Goal: Task Accomplishment & Management: Manage account settings

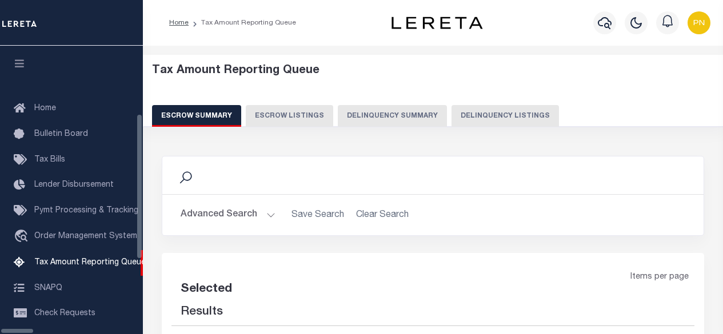
select select "100"
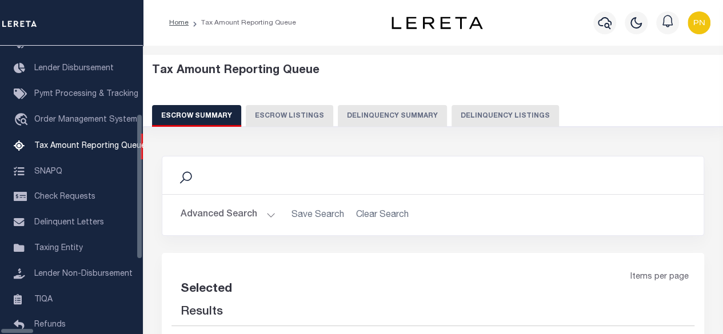
select select "100"
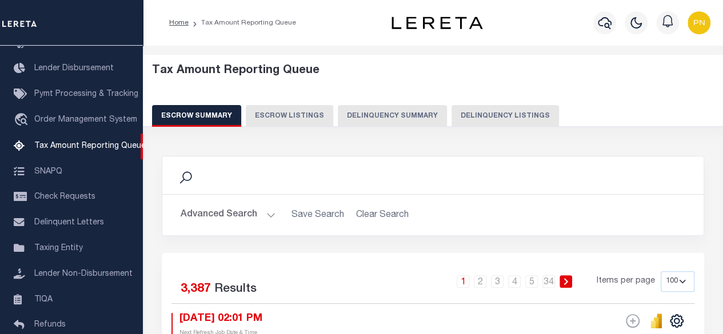
click at [481, 115] on button "Delinquency Listings" at bounding box center [504, 116] width 107 height 22
select select "100"
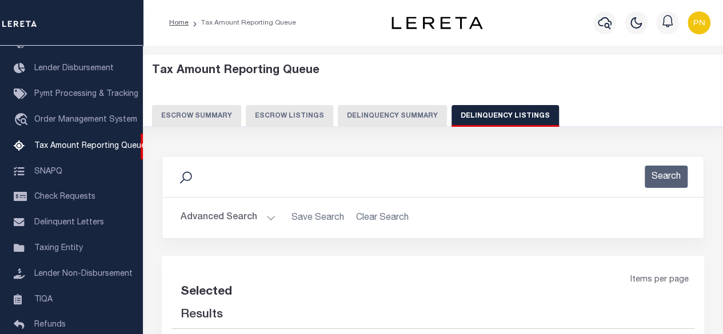
select select "100"
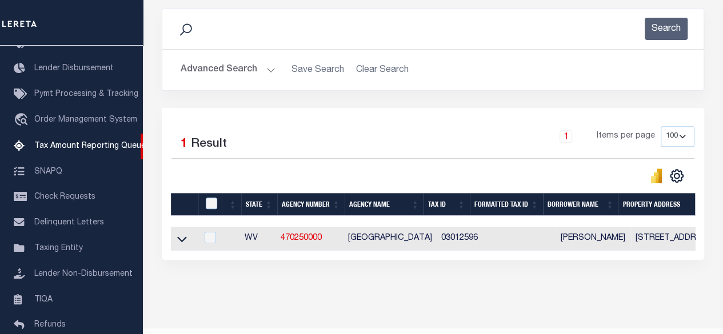
scroll to position [171, 0]
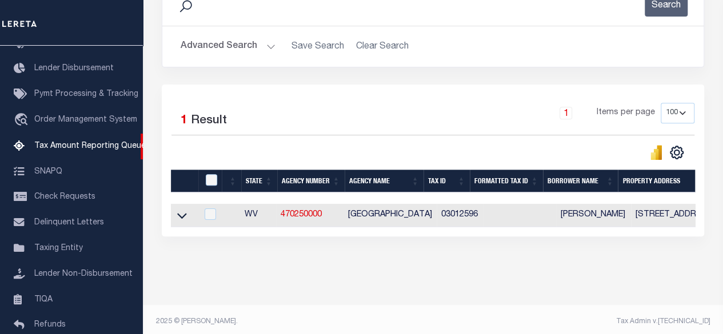
click at [244, 46] on button "Advanced Search" at bounding box center [228, 46] width 95 height 22
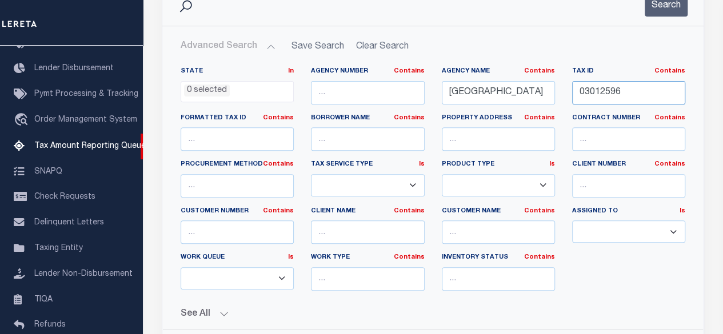
drag, startPoint x: 633, startPoint y: 93, endPoint x: 517, endPoint y: 97, distance: 116.6
click at [517, 97] on div "State In In AK AL AR AZ CA CO CT DC DE FL GA GU HI IA ID IL IN KS KY LA MA MD M…" at bounding box center [433, 183] width 522 height 233
click at [662, 6] on button "Search" at bounding box center [666, 5] width 43 height 22
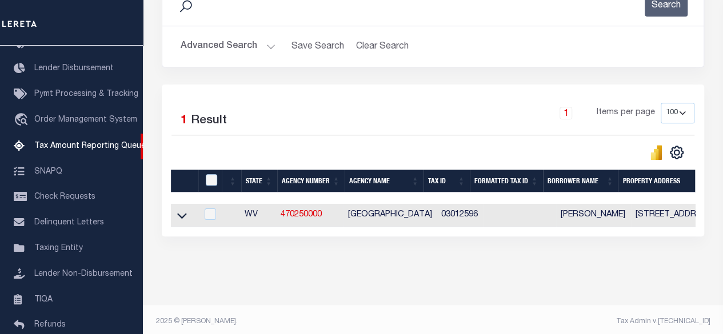
click at [179, 218] on icon at bounding box center [182, 216] width 10 height 12
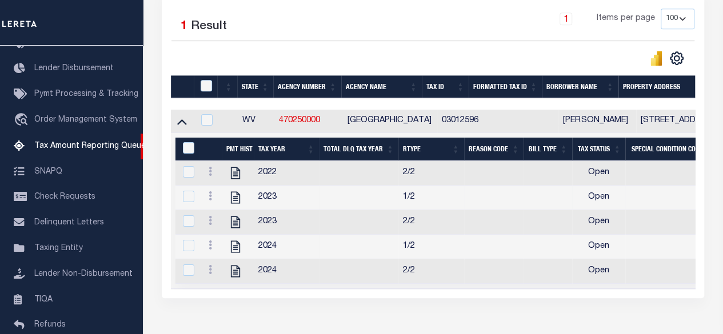
scroll to position [342, 0]
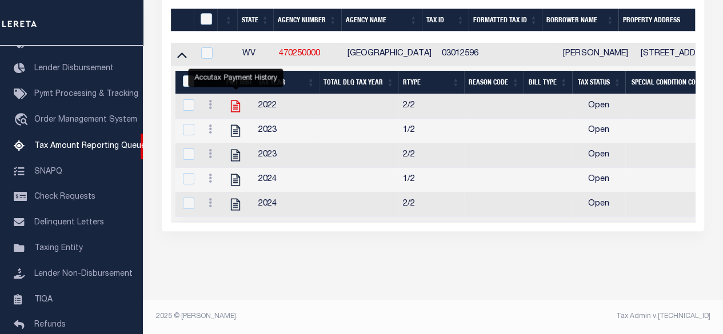
click at [232, 99] on icon "" at bounding box center [235, 106] width 15 height 15
checkbox input "true"
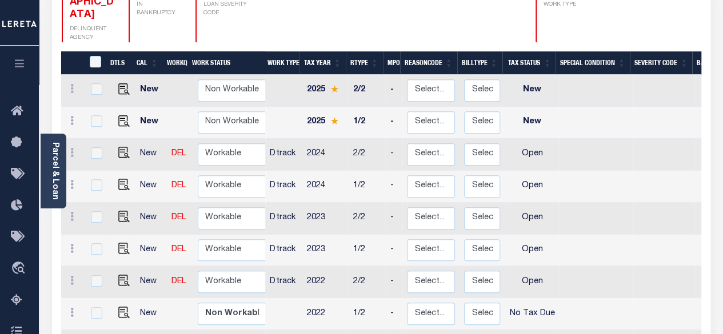
scroll to position [171, 0]
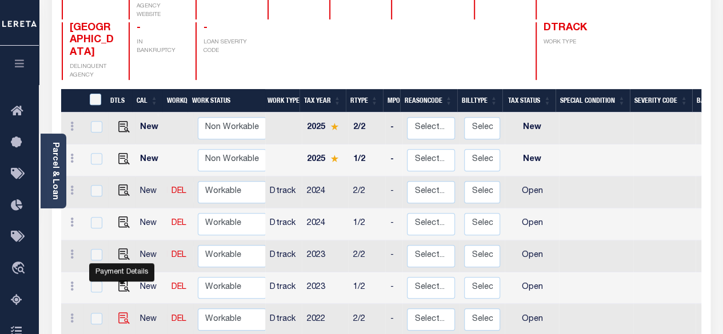
click at [122, 313] on img "" at bounding box center [123, 318] width 11 height 11
checkbox input "true"
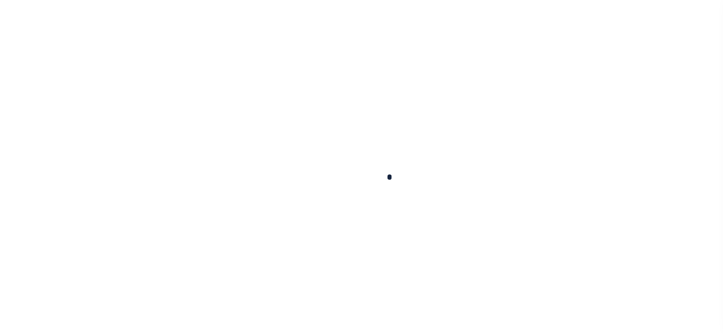
checkbox input "false"
type input "Semi Annual"
type input "[DATE]"
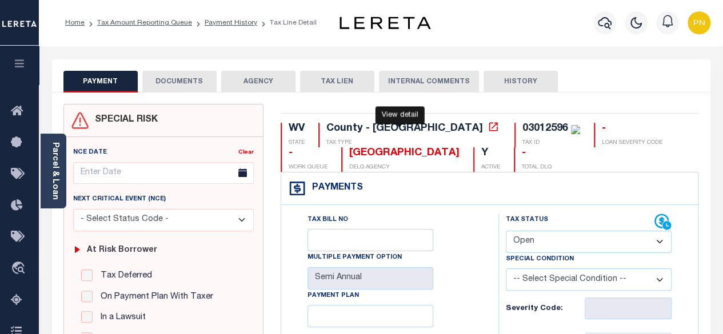
click at [487, 129] on icon at bounding box center [492, 126] width 11 height 11
drag, startPoint x: 470, startPoint y: 127, endPoint x: 423, endPoint y: 131, distance: 46.5
click at [514, 131] on div "03012596 TAX ID" at bounding box center [547, 135] width 66 height 25
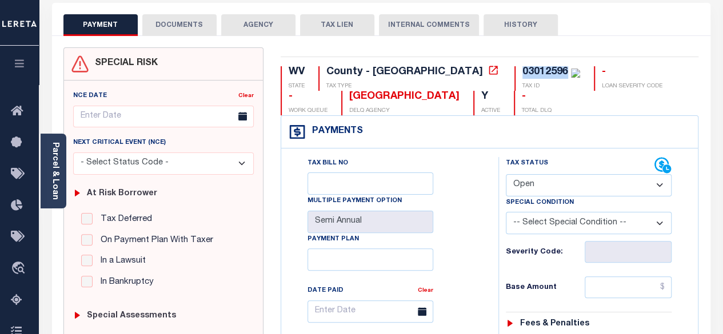
scroll to position [57, 0]
click at [180, 26] on button "DOCUMENTS" at bounding box center [179, 25] width 74 height 22
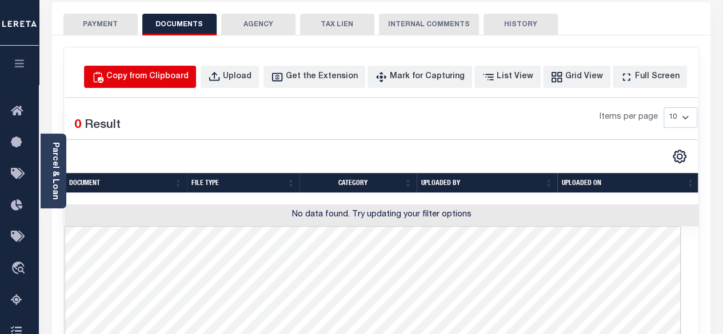
click at [189, 77] on div "Copy from Clipboard" at bounding box center [147, 77] width 82 height 13
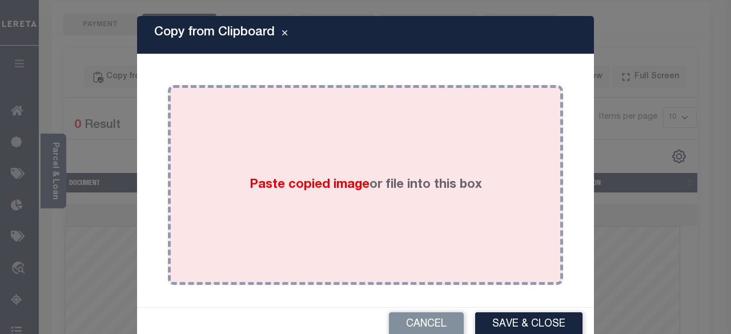
click at [266, 155] on div "Paste copied image or file into this box" at bounding box center [366, 185] width 378 height 183
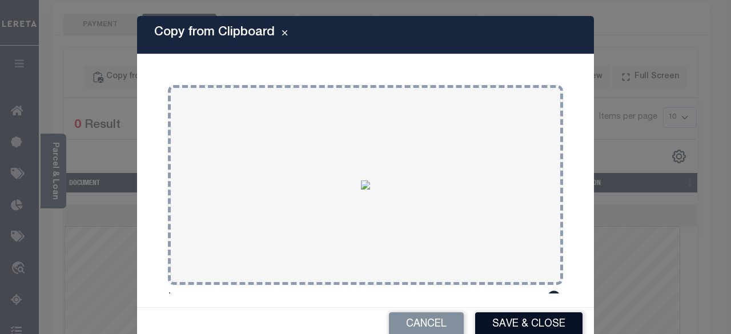
click at [502, 315] on button "Save & Close" at bounding box center [528, 325] width 107 height 25
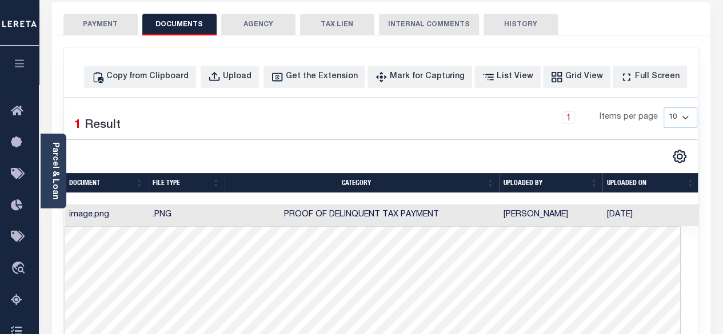
click at [112, 22] on button "PAYMENT" at bounding box center [100, 25] width 74 height 22
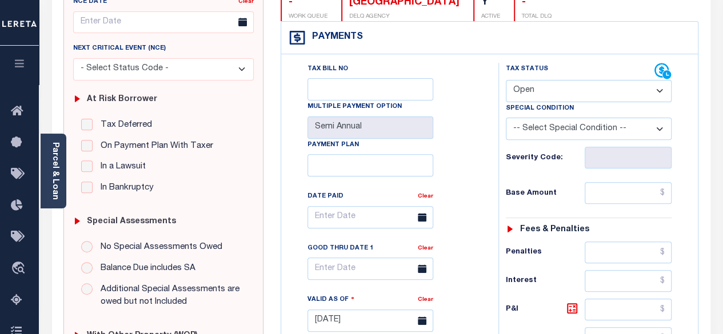
scroll to position [171, 0]
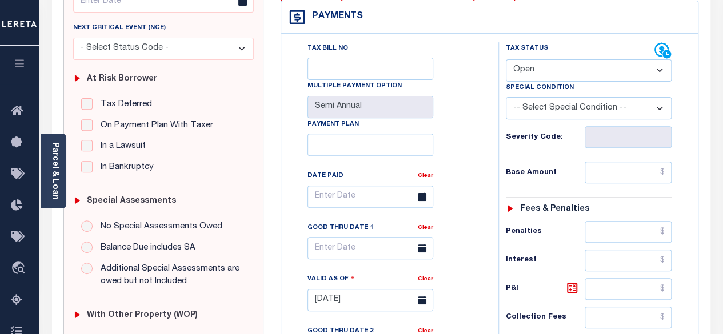
click at [632, 76] on select "- Select Status Code - Open Due/Unpaid Paid Incomplete No Tax Due Internal Refu…" at bounding box center [589, 70] width 166 height 22
select select "PYD"
click at [506, 59] on select "- Select Status Code - Open Due/Unpaid Paid Incomplete No Tax Due Internal Refu…" at bounding box center [589, 70] width 166 height 22
type input "[DATE]"
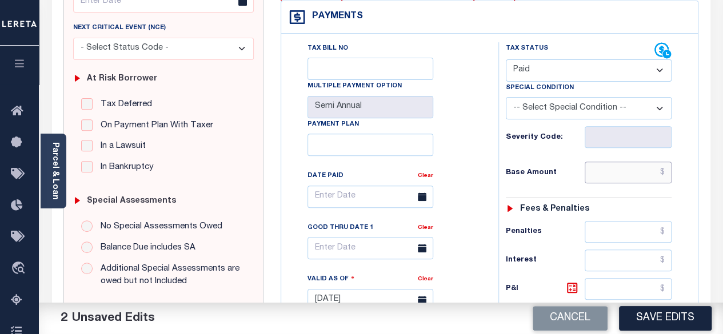
click at [667, 174] on input "text" at bounding box center [628, 173] width 87 height 22
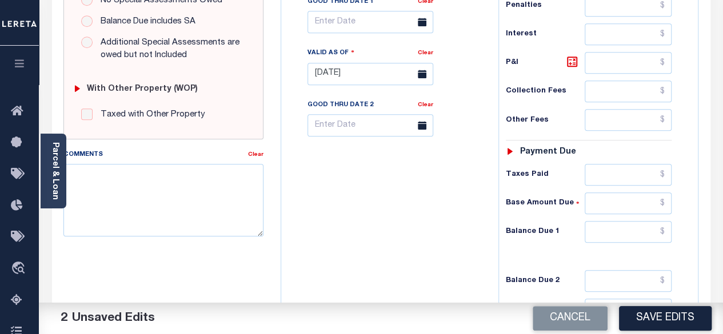
scroll to position [400, 0]
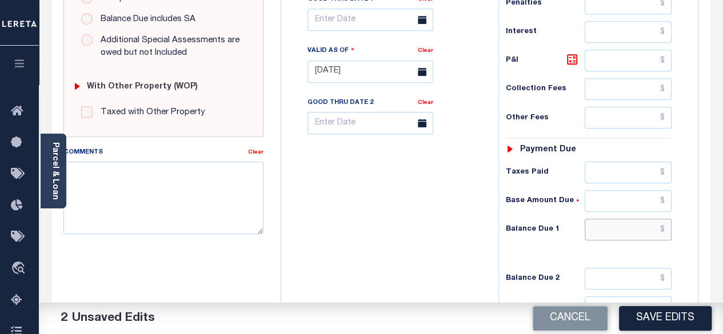
type input "$0.00"
click at [667, 226] on input "text" at bounding box center [628, 230] width 87 height 22
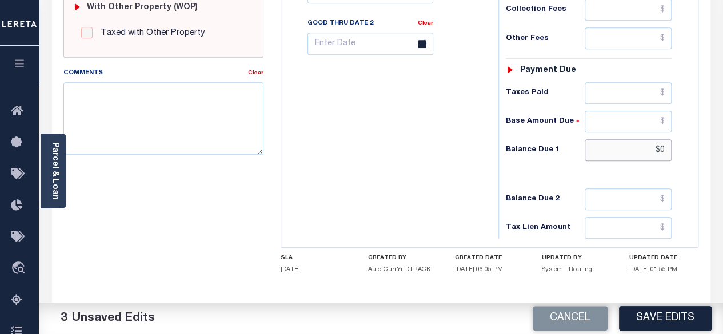
scroll to position [514, 0]
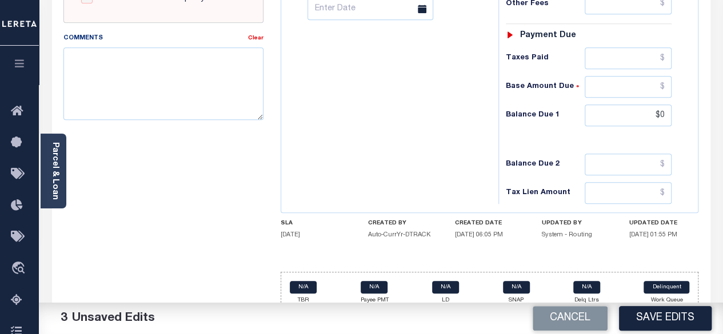
click at [657, 325] on button "Save Edits" at bounding box center [665, 318] width 93 height 25
type input "$0.00"
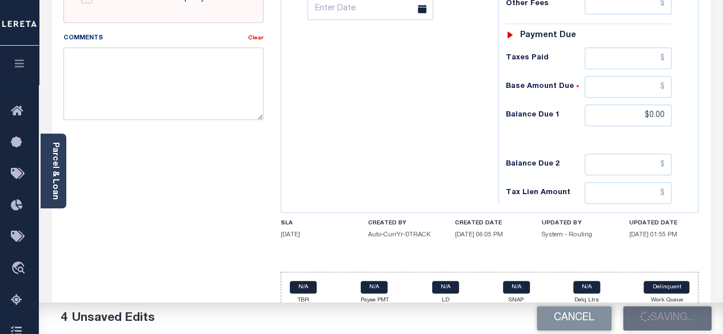
checkbox input "false"
type input "$0"
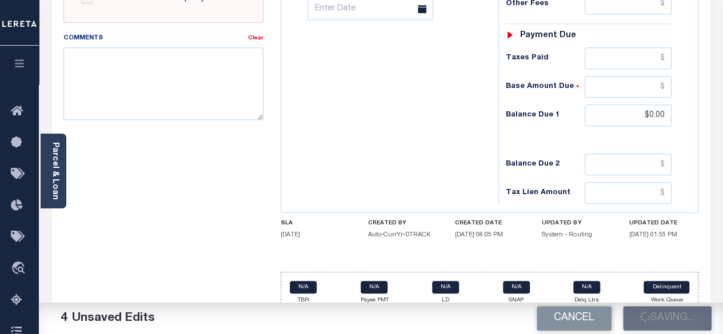
type input "$0"
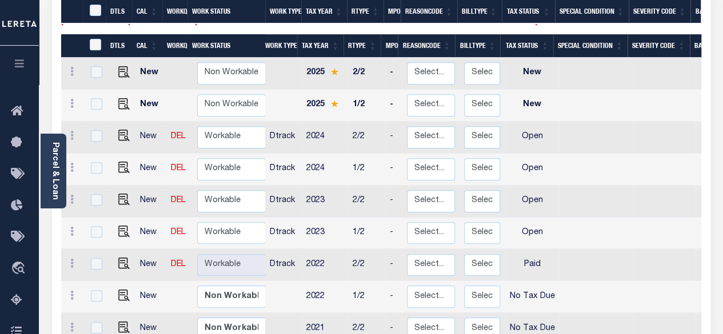
scroll to position [229, 0]
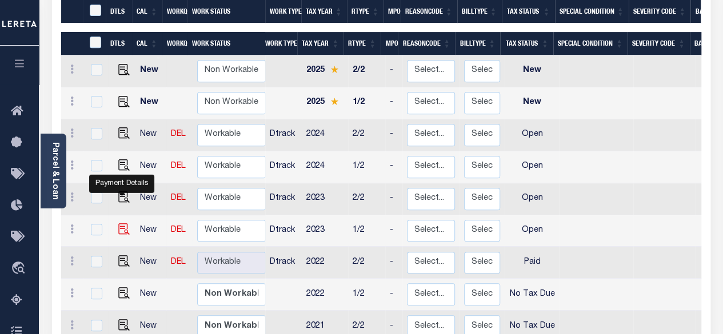
click at [125, 223] on img "" at bounding box center [123, 228] width 11 height 11
checkbox input "true"
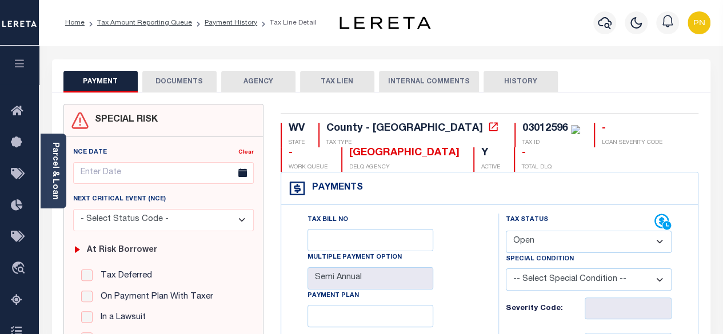
click at [190, 87] on button "DOCUMENTS" at bounding box center [179, 82] width 74 height 22
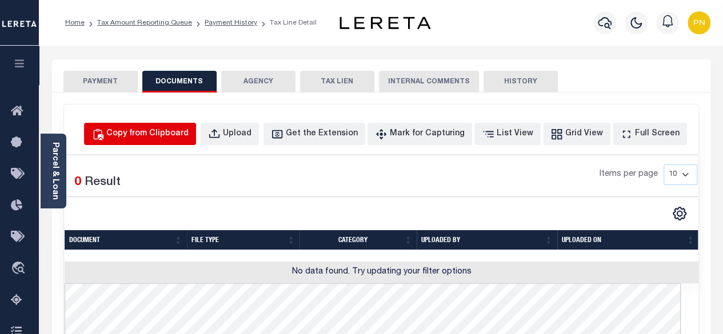
click at [194, 142] on button "Copy from Clipboard" at bounding box center [140, 134] width 112 height 22
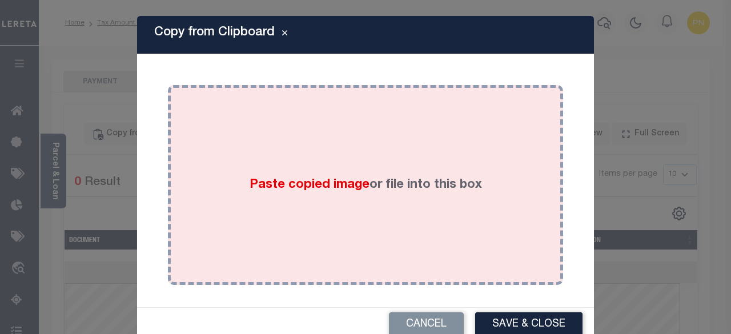
click at [351, 162] on div "Paste copied image or file into this box" at bounding box center [366, 185] width 378 height 183
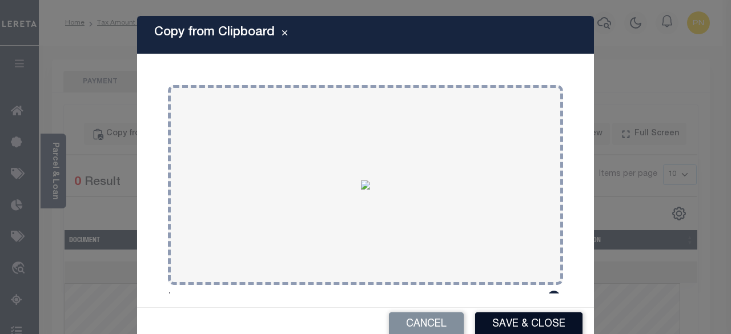
click at [514, 319] on button "Save & Close" at bounding box center [528, 325] width 107 height 25
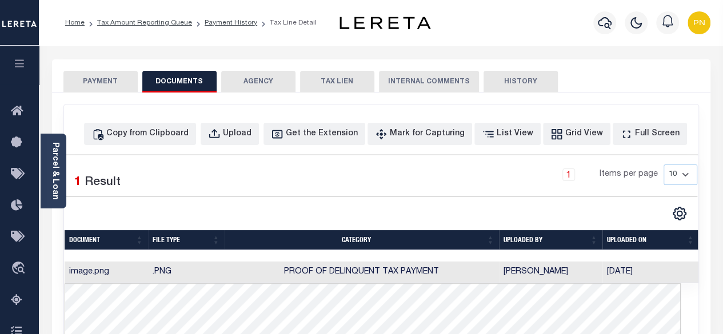
click at [104, 81] on button "PAYMENT" at bounding box center [100, 82] width 74 height 22
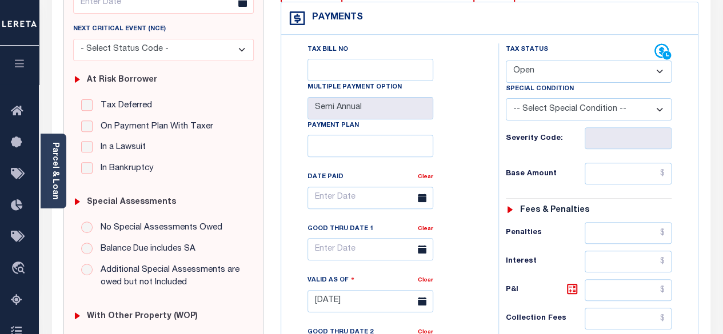
scroll to position [171, 0]
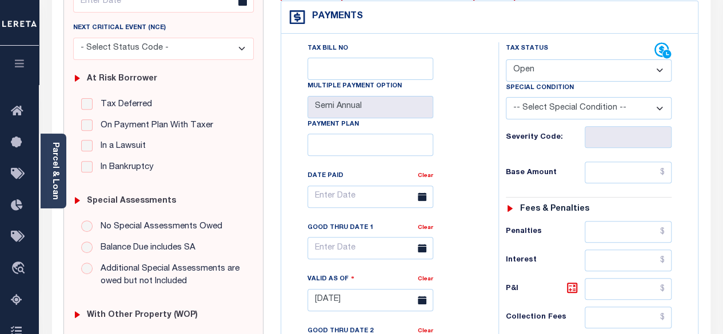
click at [646, 71] on select "- Select Status Code - Open Due/Unpaid Paid Incomplete No Tax Due Internal Refu…" at bounding box center [589, 70] width 166 height 22
select select "PYD"
click at [506, 59] on select "- Select Status Code - Open Due/Unpaid Paid Incomplete No Tax Due Internal Refu…" at bounding box center [589, 70] width 166 height 22
type input "[DATE]"
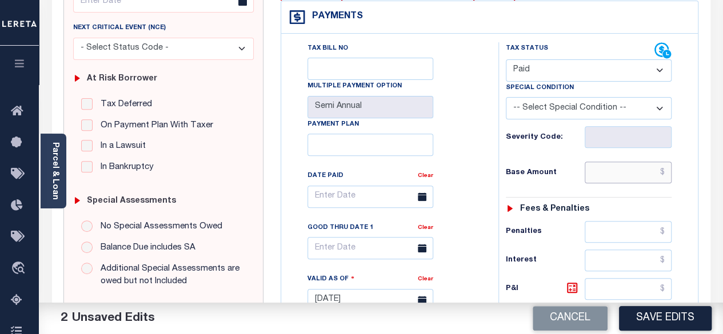
click at [667, 173] on input "text" at bounding box center [628, 173] width 87 height 22
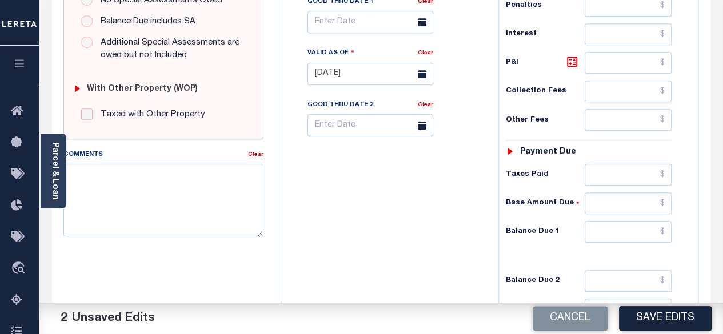
scroll to position [400, 0]
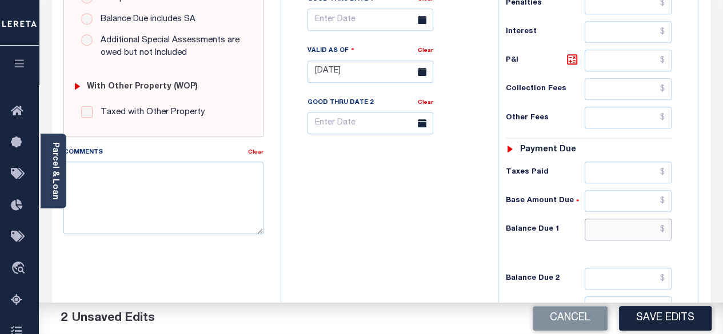
type input "$0.00"
click at [669, 227] on input "text" at bounding box center [628, 230] width 87 height 22
type input "$0.00"
click at [658, 316] on button "Save Edits" at bounding box center [665, 318] width 93 height 25
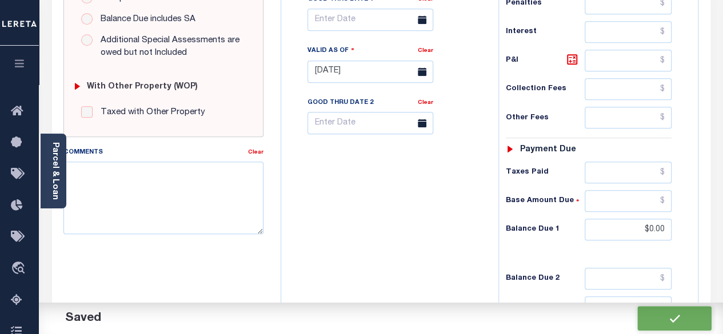
checkbox input "false"
type input "$0"
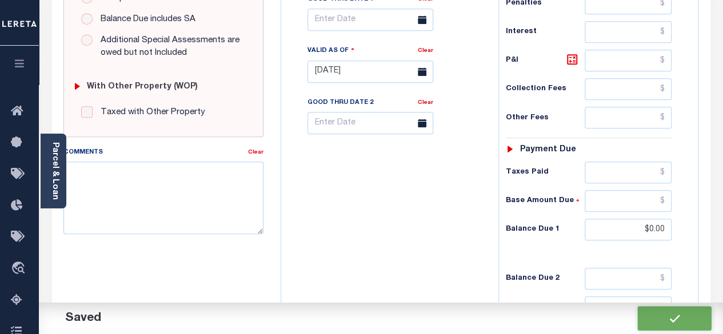
type input "$0"
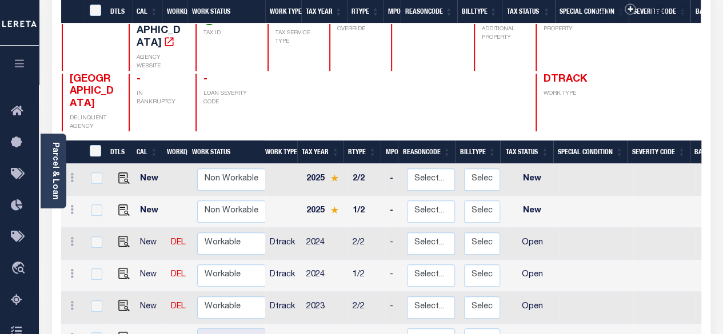
scroll to position [229, 0]
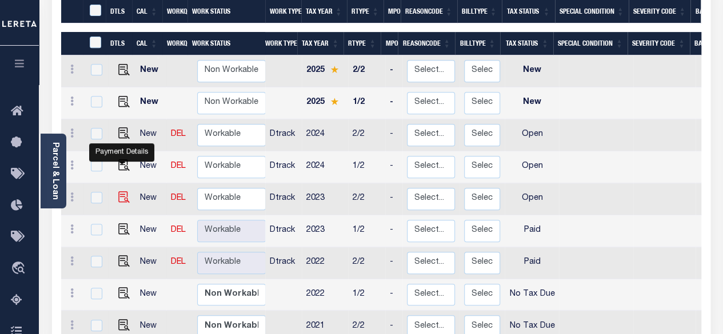
click at [123, 191] on img "" at bounding box center [123, 196] width 11 height 11
checkbox input "true"
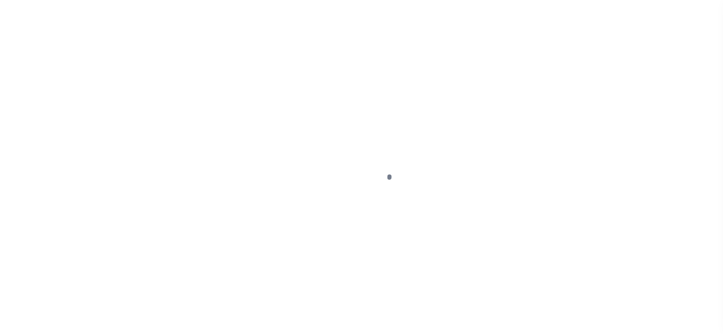
select select "OP2"
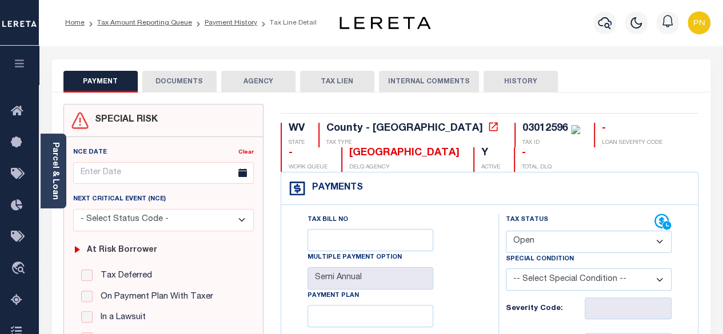
click at [175, 83] on button "DOCUMENTS" at bounding box center [179, 82] width 74 height 22
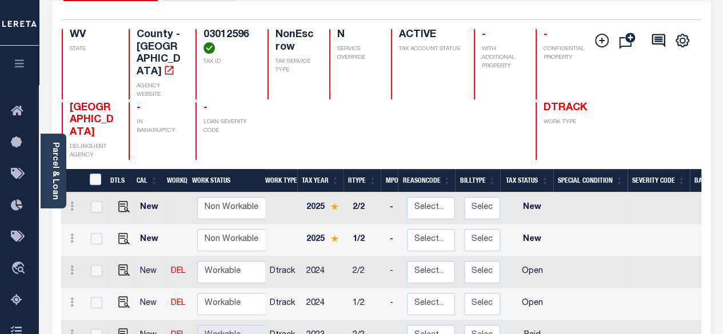
scroll to position [171, 0]
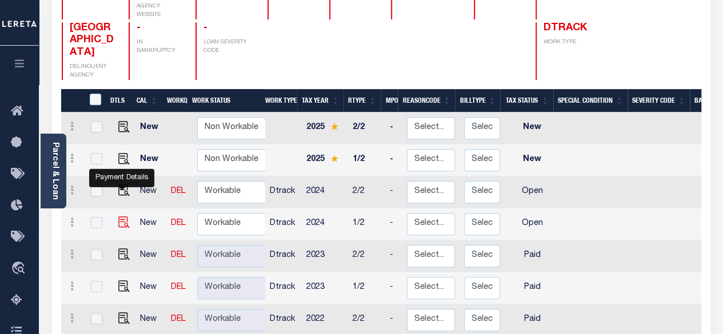
click at [123, 217] on img "" at bounding box center [123, 222] width 11 height 11
checkbox input "true"
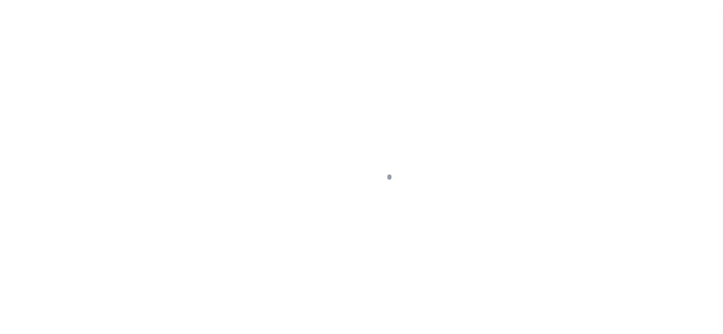
select select "OP2"
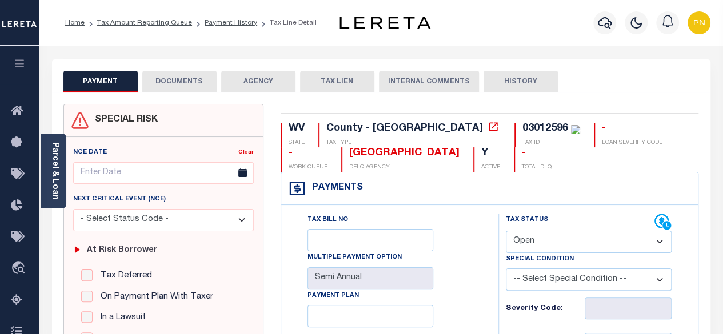
click at [167, 86] on button "DOCUMENTS" at bounding box center [179, 82] width 74 height 22
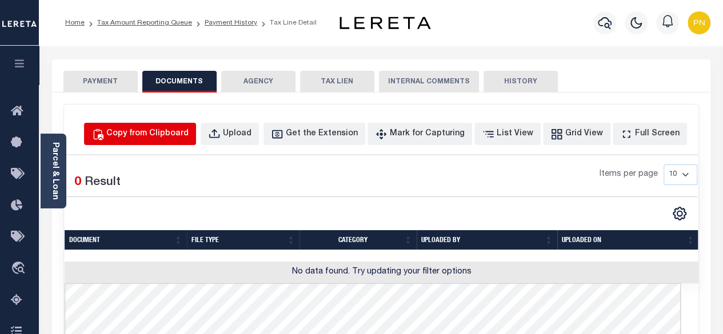
click at [151, 132] on div "Copy from Clipboard" at bounding box center [147, 134] width 82 height 13
select select "POP"
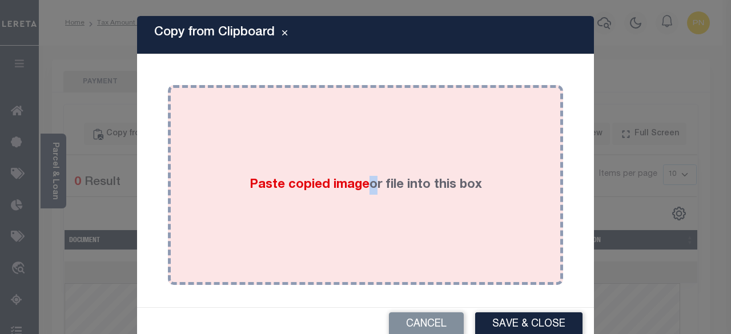
click at [361, 163] on div "Paste copied image or file into this box" at bounding box center [366, 185] width 378 height 183
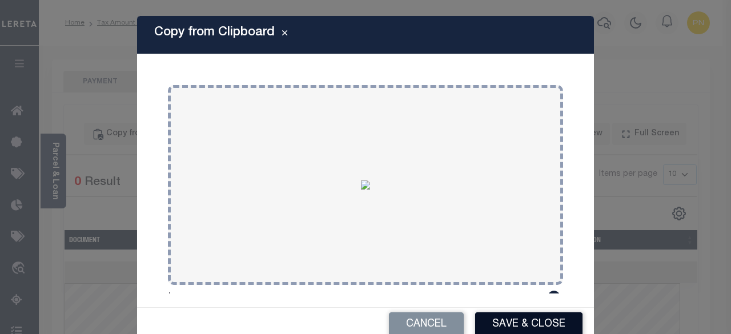
click at [517, 325] on button "Save & Close" at bounding box center [528, 325] width 107 height 25
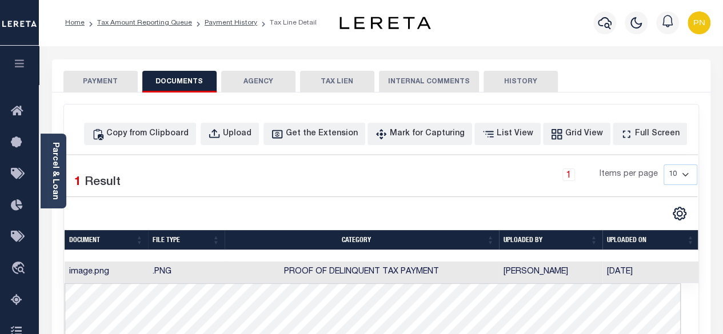
click at [98, 75] on button "PAYMENT" at bounding box center [100, 82] width 74 height 22
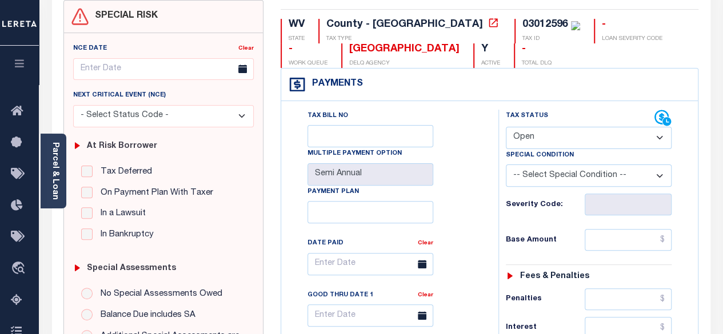
scroll to position [171, 0]
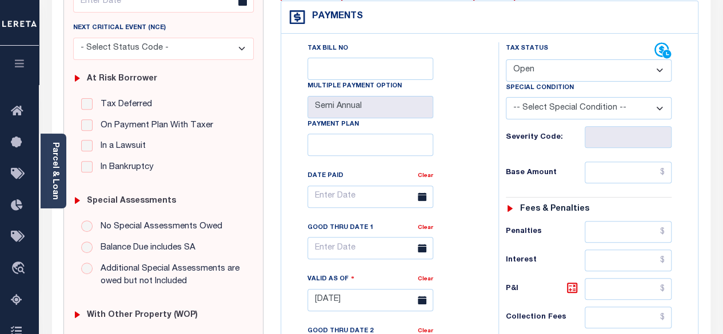
click at [647, 69] on select "- Select Status Code - Open Due/Unpaid Paid Incomplete No Tax Due Internal Refu…" at bounding box center [589, 70] width 166 height 22
select select "PYD"
click at [506, 59] on select "- Select Status Code - Open Due/Unpaid Paid Incomplete No Tax Due Internal Refu…" at bounding box center [589, 70] width 166 height 22
type input "[DATE]"
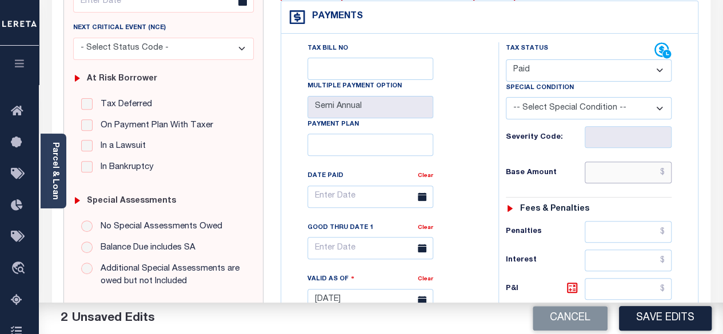
click at [669, 173] on input "text" at bounding box center [628, 173] width 87 height 22
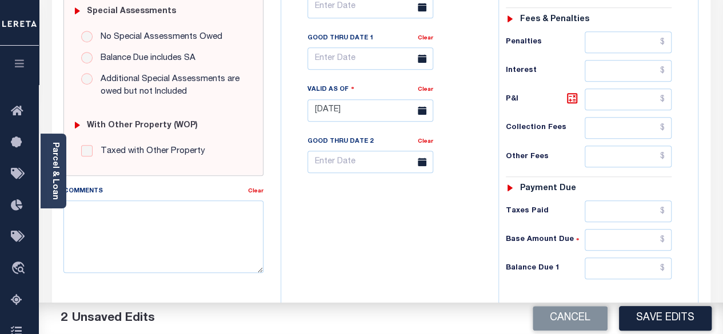
scroll to position [400, 0]
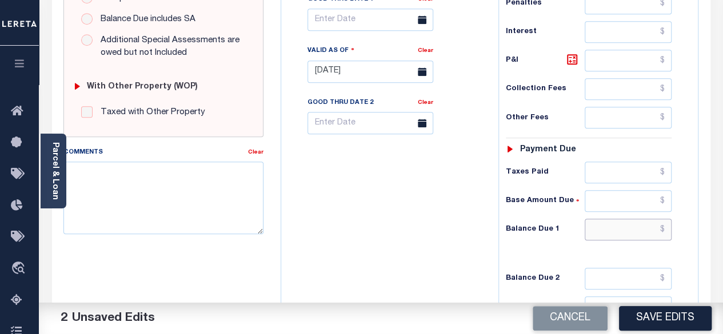
type input "$0.00"
click at [669, 230] on input "text" at bounding box center [628, 230] width 87 height 22
type input "$0.00"
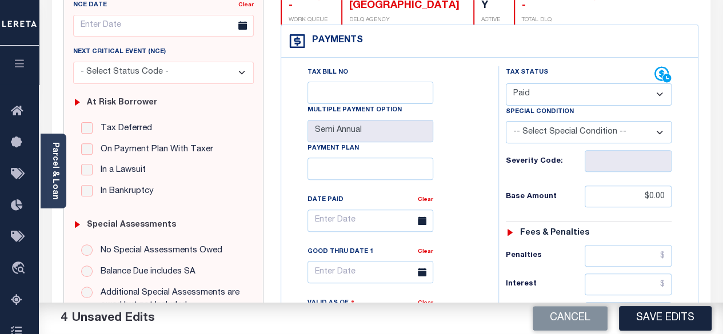
scroll to position [171, 0]
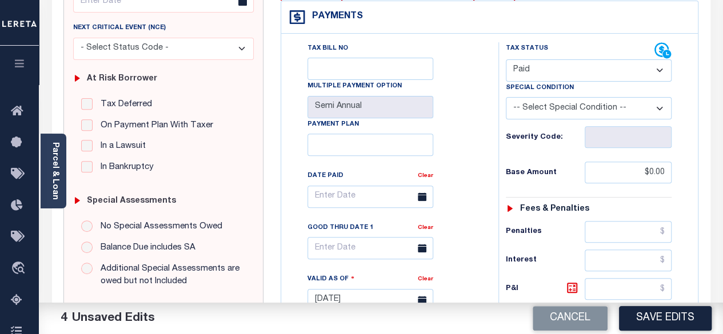
click at [657, 313] on button "Save Edits" at bounding box center [665, 318] width 93 height 25
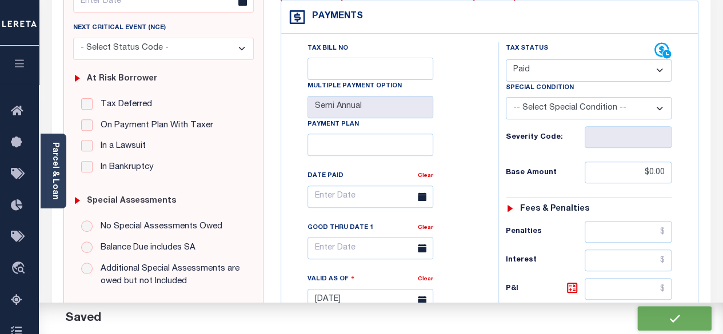
checkbox input "false"
type input "$0"
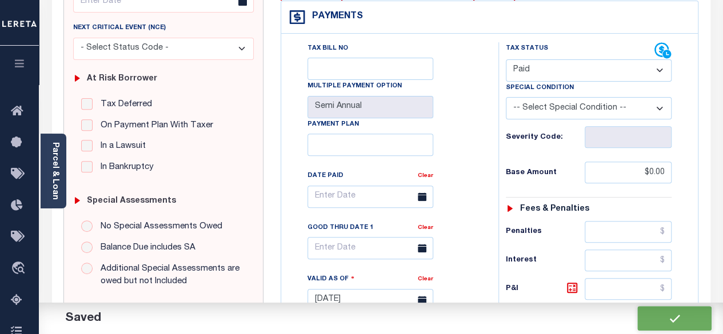
type input "$0"
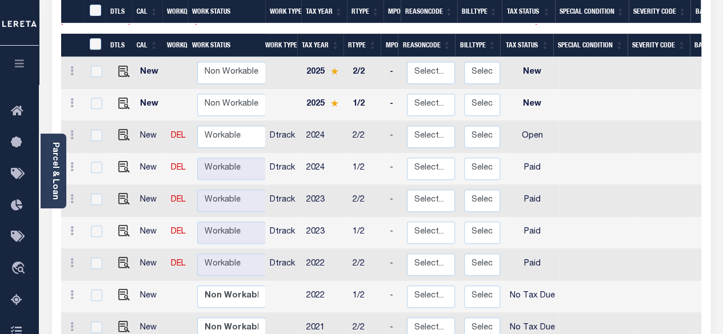
scroll to position [229, 0]
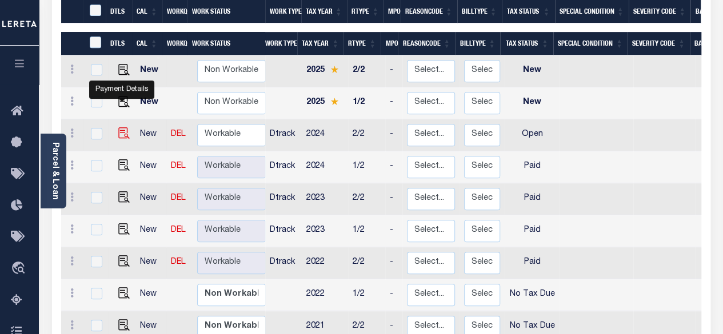
click at [122, 127] on img "" at bounding box center [123, 132] width 11 height 11
checkbox input "true"
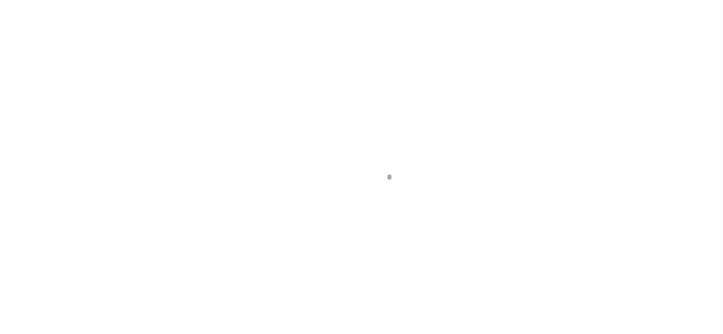
select select "OP2"
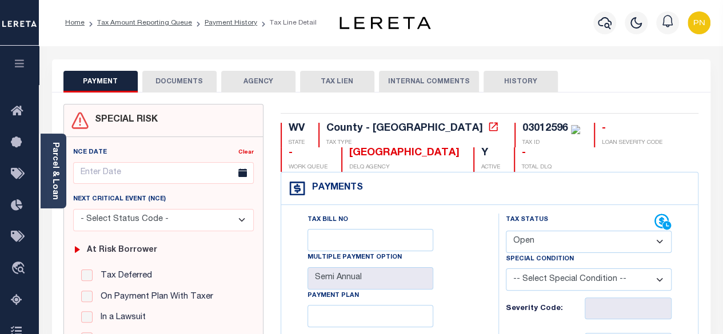
drag, startPoint x: 195, startPoint y: 86, endPoint x: 202, endPoint y: 87, distance: 7.1
click at [195, 85] on button "DOCUMENTS" at bounding box center [179, 82] width 74 height 22
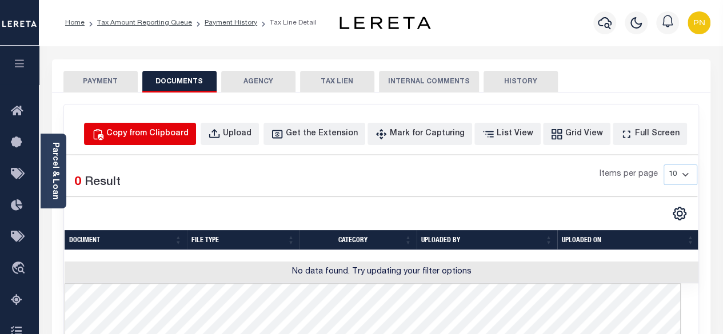
click at [192, 123] on button "Copy from Clipboard" at bounding box center [140, 134] width 112 height 22
select select "POP"
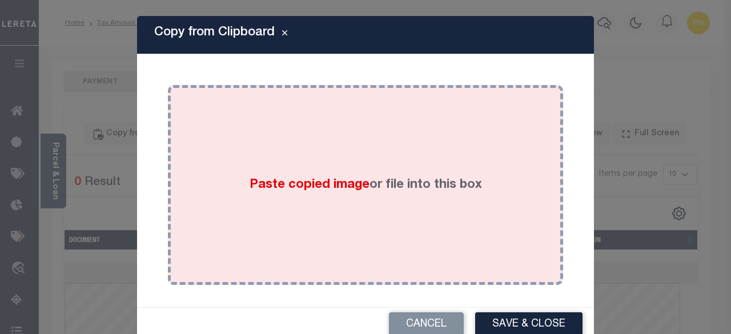
click at [288, 163] on div "Paste copied image or file into this box" at bounding box center [366, 185] width 378 height 183
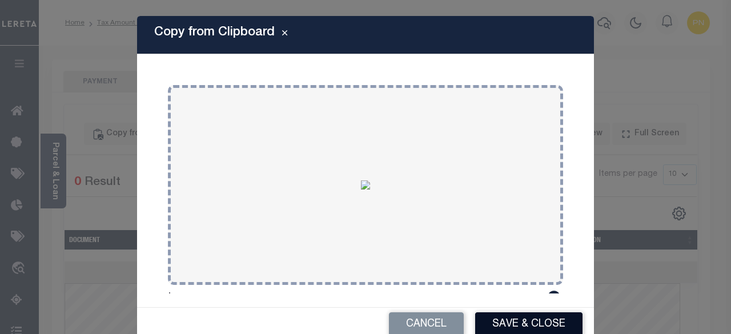
click at [512, 321] on button "Save & Close" at bounding box center [528, 325] width 107 height 25
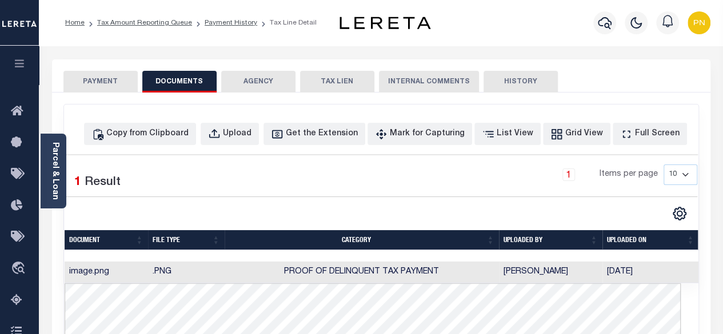
click at [98, 82] on button "PAYMENT" at bounding box center [100, 82] width 74 height 22
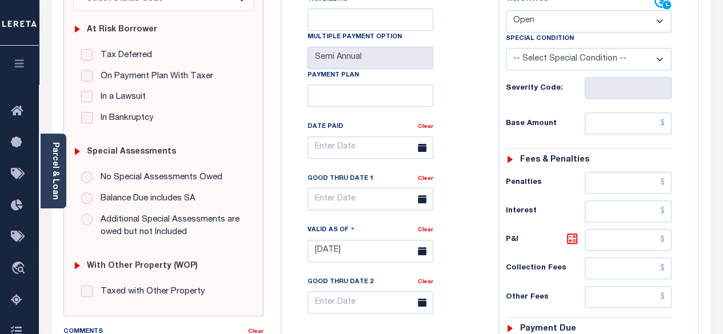
scroll to position [229, 0]
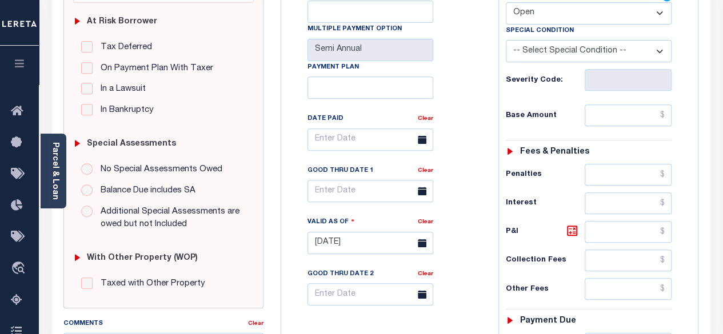
click at [629, 10] on select "- Select Status Code - Open Due/Unpaid Paid Incomplete No Tax Due Internal Refu…" at bounding box center [589, 13] width 166 height 22
select select "PYD"
click at [506, 2] on select "- Select Status Code - Open Due/Unpaid Paid Incomplete No Tax Due Internal Refu…" at bounding box center [589, 13] width 166 height 22
type input "09/10/2025"
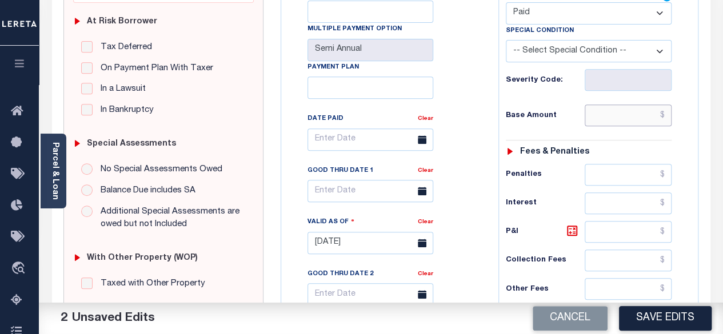
click at [664, 111] on input "text" at bounding box center [628, 116] width 87 height 22
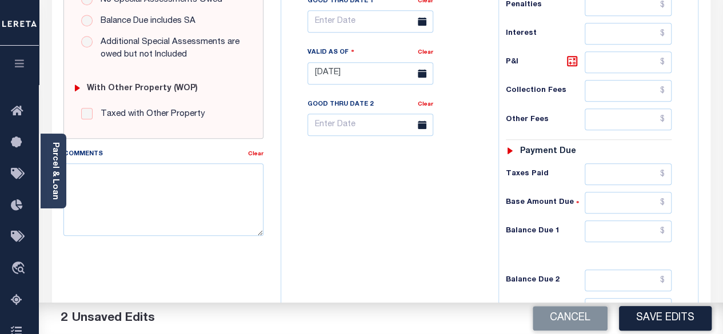
scroll to position [400, 0]
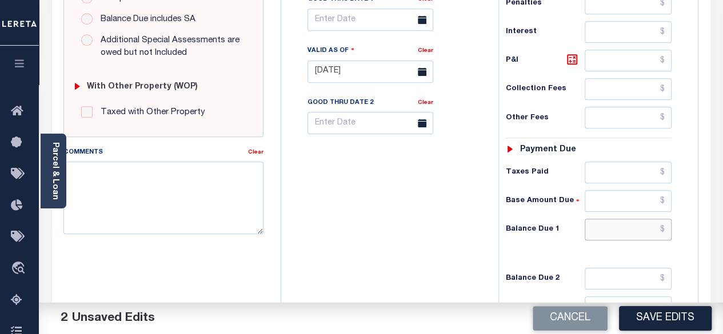
type input "$0.00"
click at [667, 220] on input "text" at bounding box center [628, 230] width 87 height 22
type input "$0.00"
click at [661, 310] on button "Save Edits" at bounding box center [665, 318] width 93 height 25
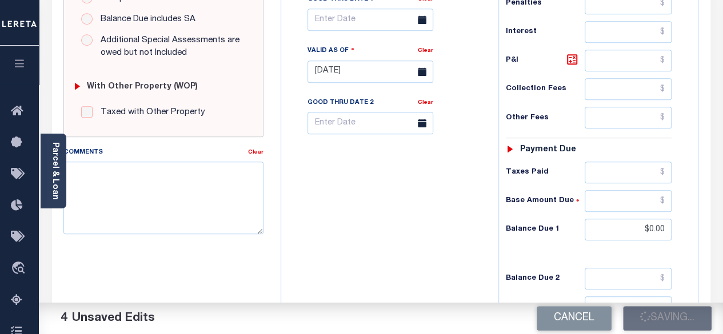
checkbox input "false"
type input "$0"
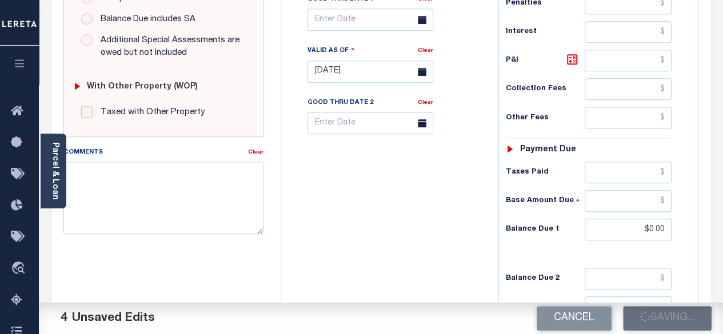
type input "$0"
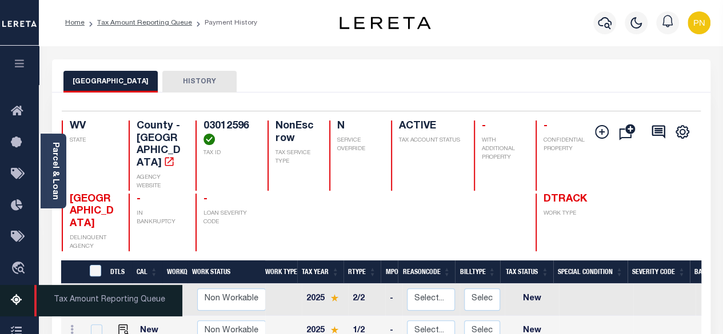
drag, startPoint x: 11, startPoint y: 303, endPoint x: 34, endPoint y: 295, distance: 24.0
click at [12, 302] on icon at bounding box center [20, 301] width 18 height 14
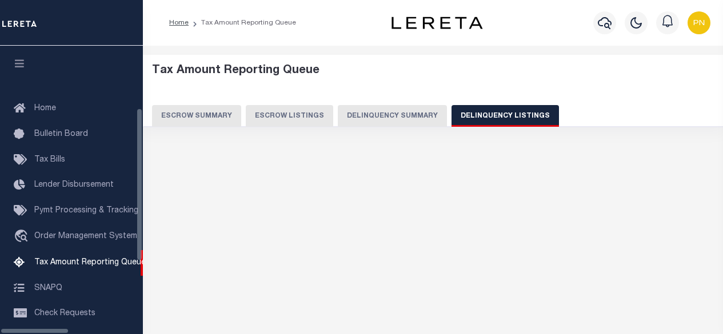
click at [397, 115] on button "Delinquency Summary" at bounding box center [392, 116] width 109 height 22
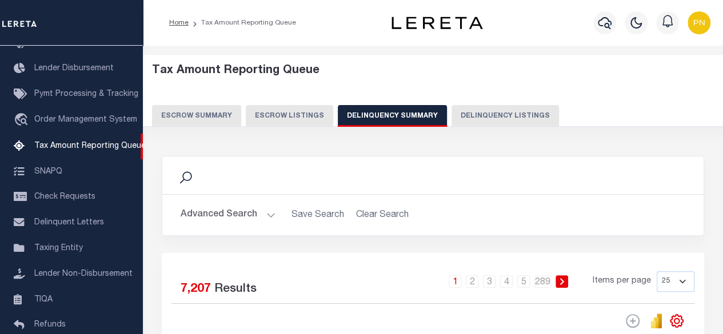
click at [501, 115] on button "Delinquency Listings" at bounding box center [504, 116] width 107 height 22
select select
select select "100"
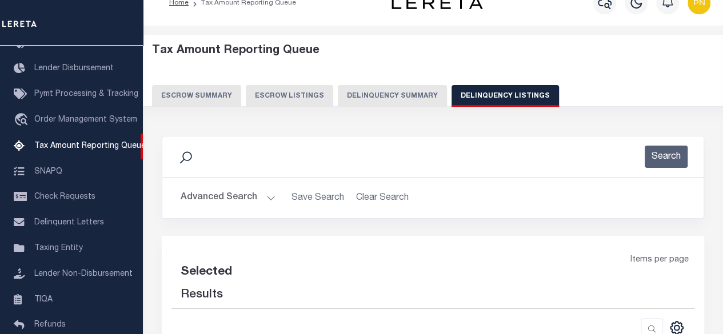
scroll to position [171, 0]
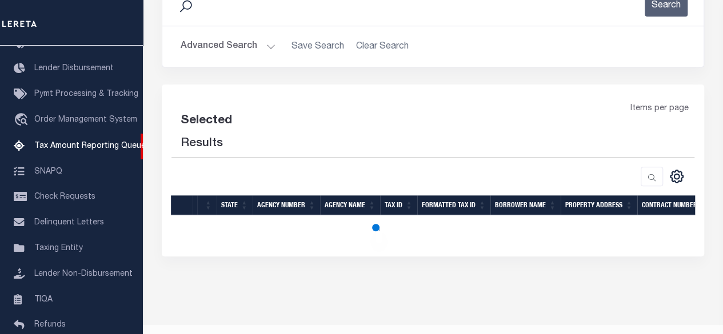
select select "100"
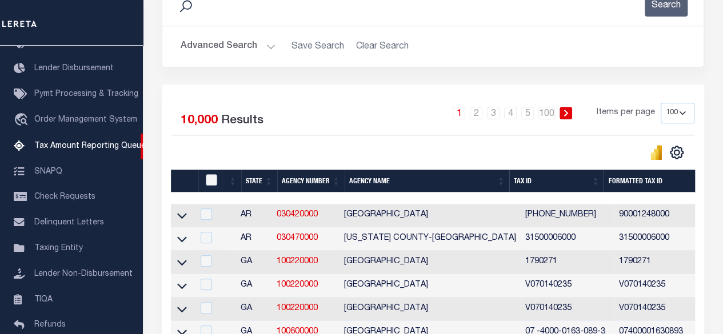
click at [208, 180] on input "checkbox" at bounding box center [211, 179] width 11 height 11
checkbox input "true"
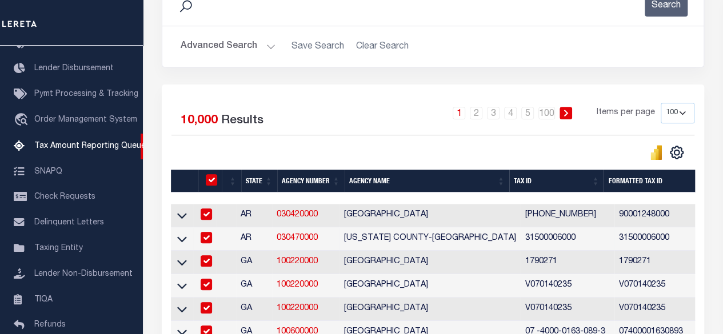
checkbox input "true"
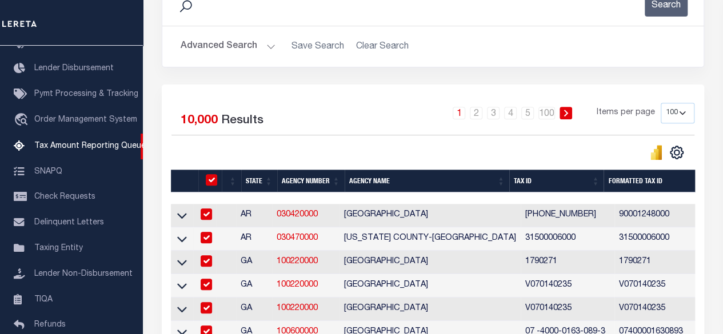
checkbox input "true"
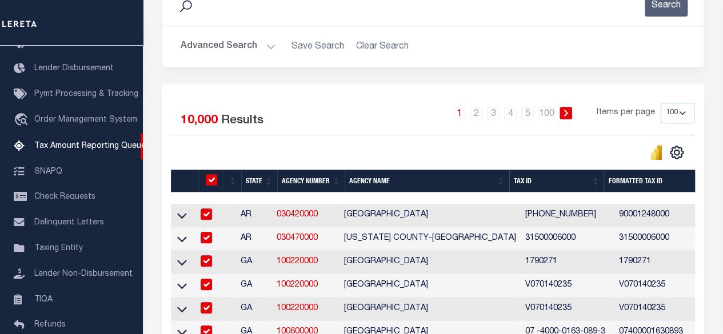
checkbox input "true"
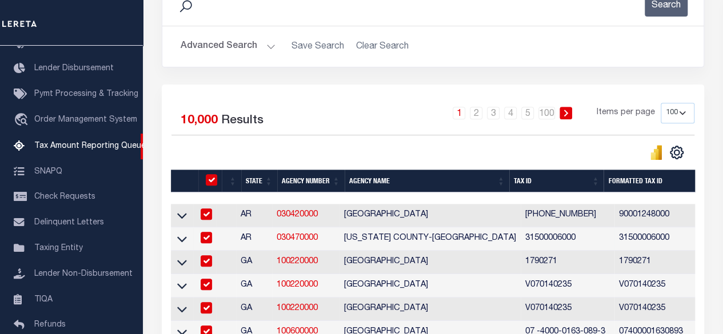
checkbox input "true"
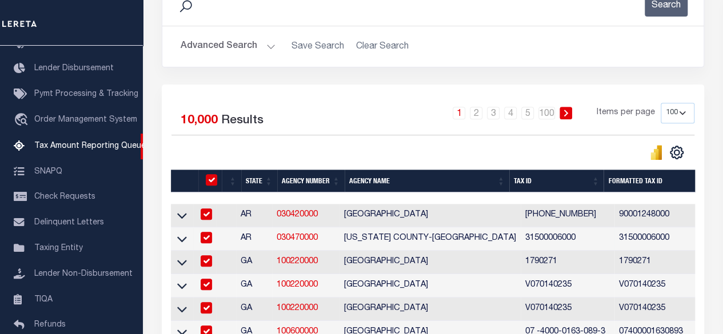
checkbox input "true"
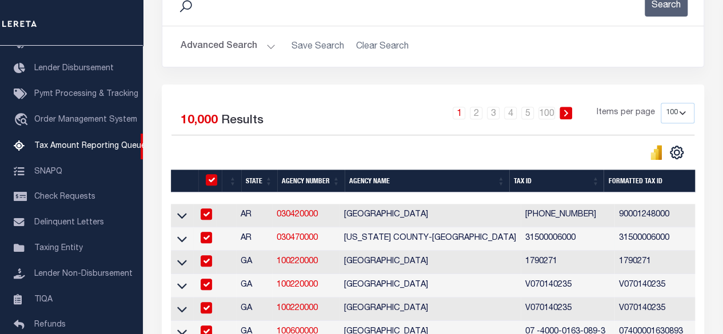
checkbox input "true"
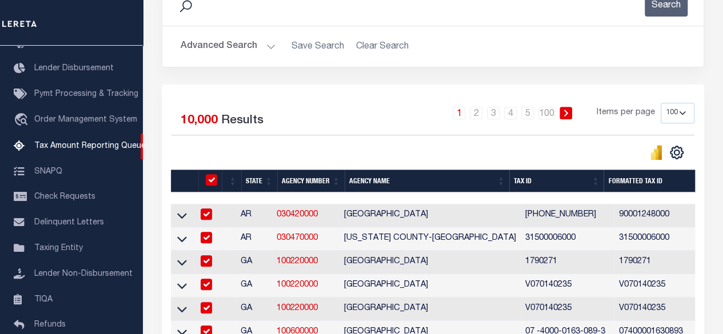
checkbox input "true"
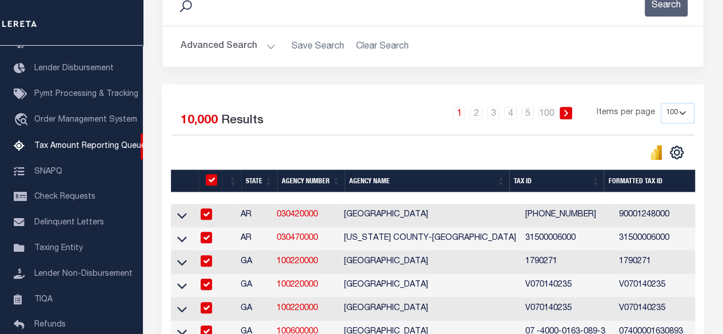
checkbox input "true"
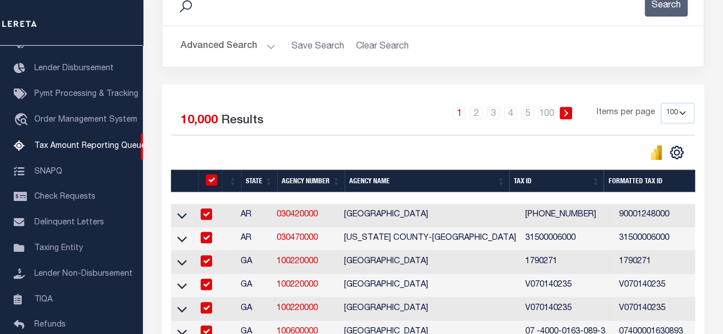
checkbox input "true"
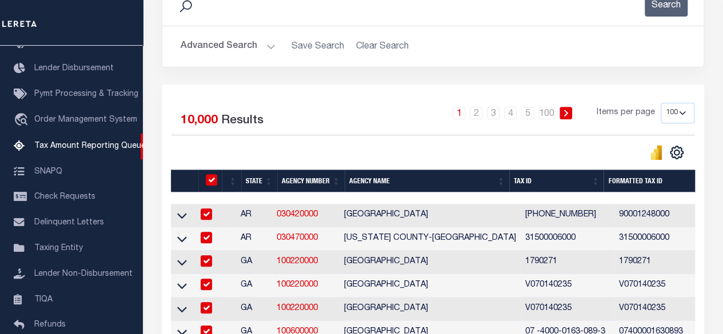
checkbox input "true"
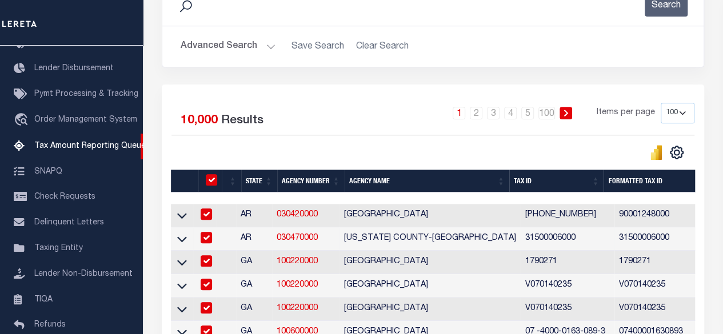
checkbox input "true"
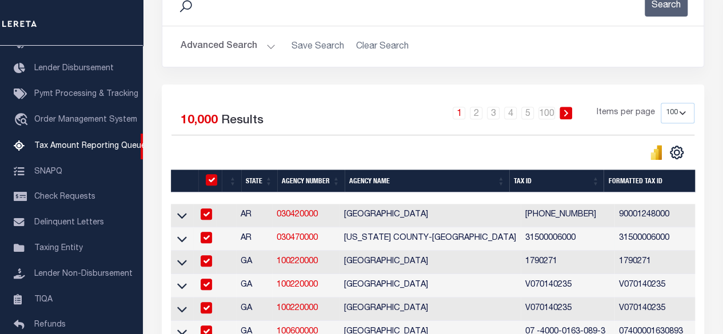
checkbox input "true"
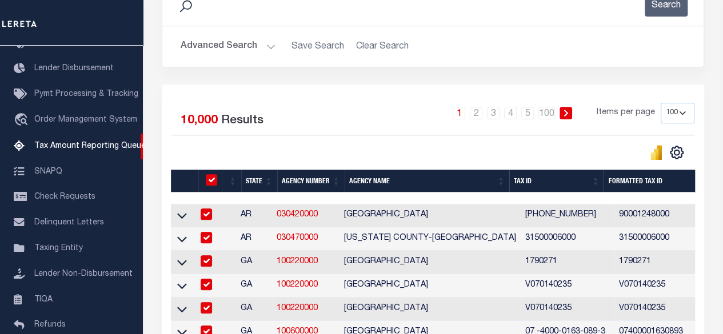
checkbox input "true"
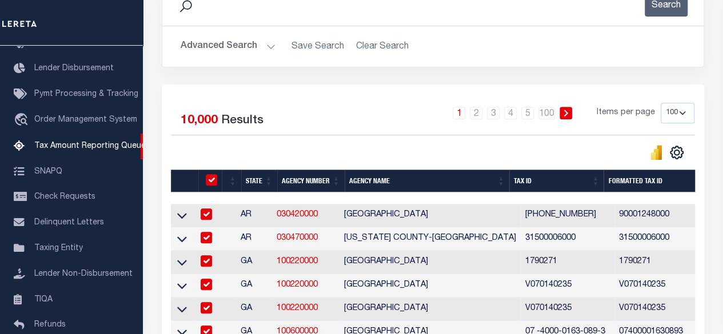
checkbox input "true"
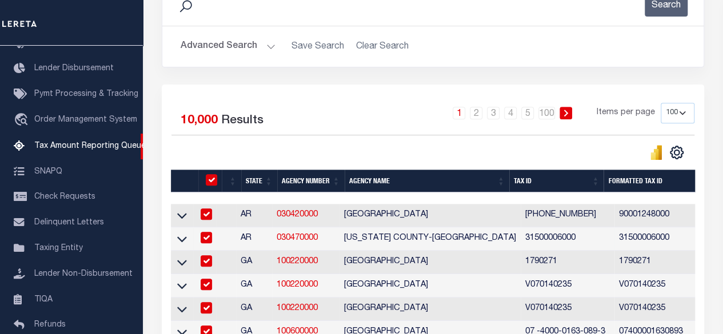
checkbox input "true"
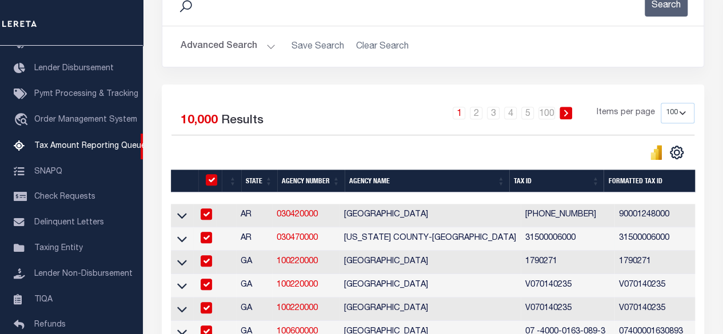
checkbox input "true"
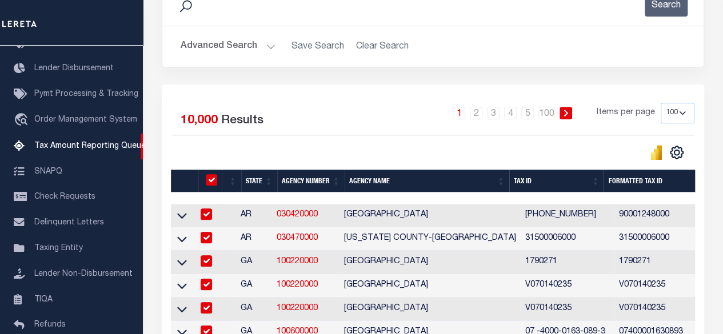
checkbox input "true"
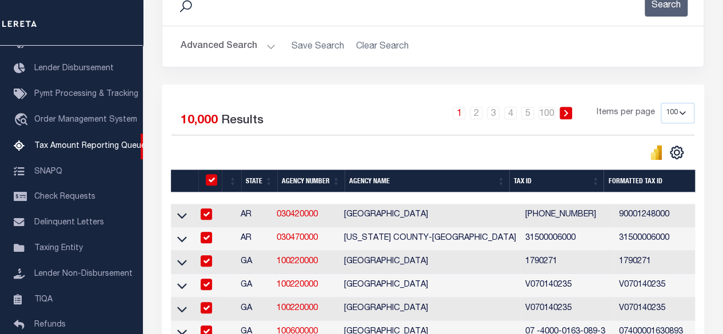
checkbox input "true"
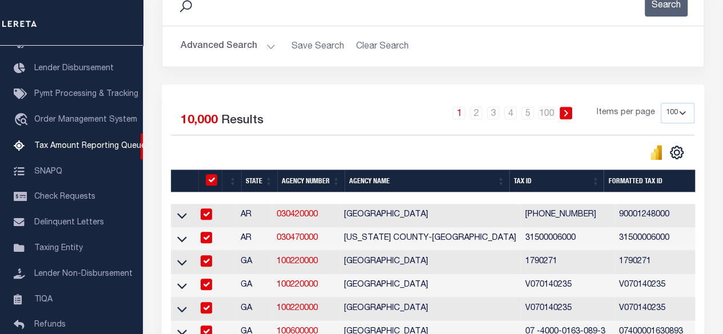
checkbox input "true"
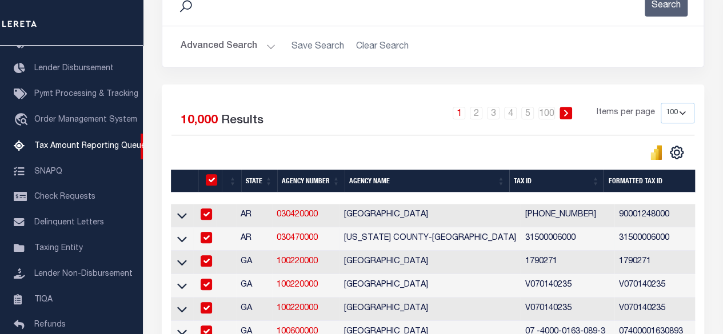
checkbox input "true"
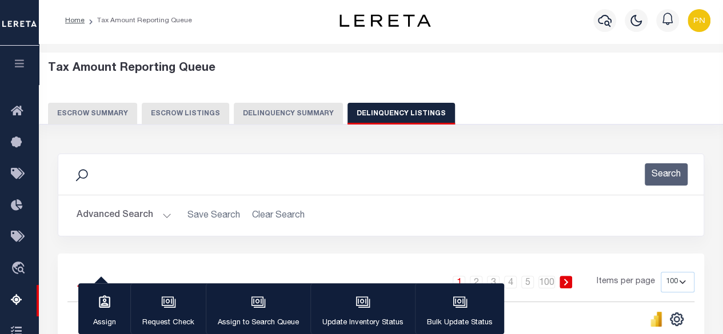
scroll to position [0, 0]
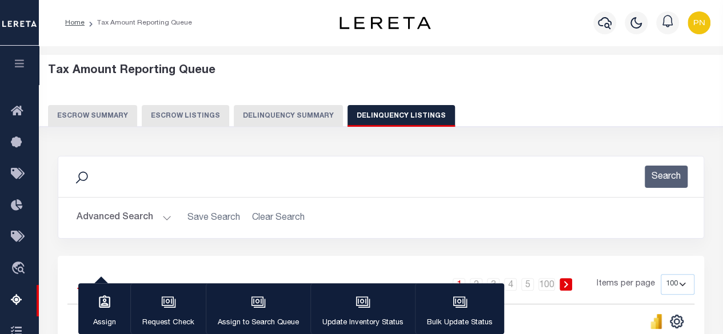
click at [125, 215] on button "Advanced Search" at bounding box center [124, 218] width 95 height 22
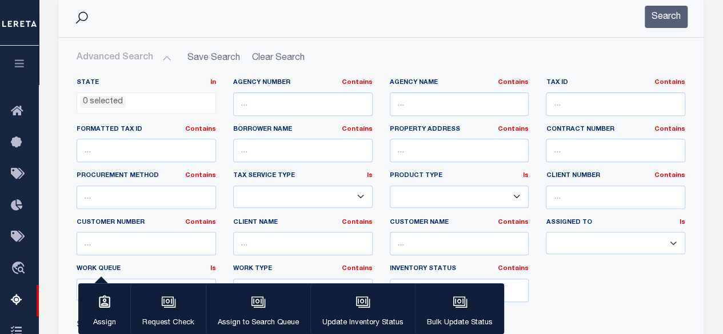
scroll to position [171, 0]
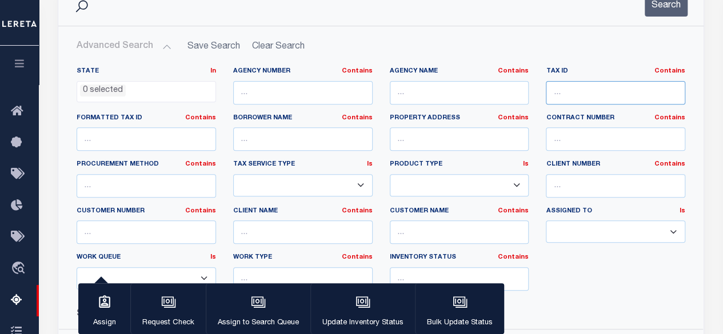
click at [571, 94] on input "text" at bounding box center [615, 92] width 139 height 23
paste input "[GEOGRAPHIC_DATA]"
type input "[GEOGRAPHIC_DATA]"
click at [477, 95] on input "text" at bounding box center [459, 92] width 139 height 23
paste input "MARION COUNTY"
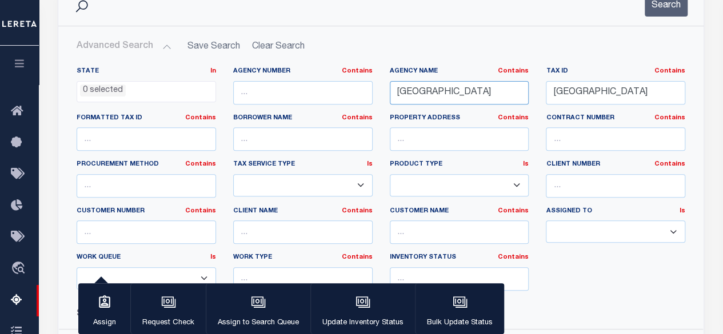
type input "MARION COUNTY"
drag, startPoint x: 626, startPoint y: 92, endPoint x: 530, endPoint y: 107, distance: 96.7
click at [530, 107] on div "State In In AK AL AR AZ CA CO CT DC DE FL GA GU HI IA ID IL IN KS KY LA MA MD M…" at bounding box center [381, 183] width 626 height 233
type input "Y"
click at [602, 95] on input "Y" at bounding box center [615, 92] width 139 height 23
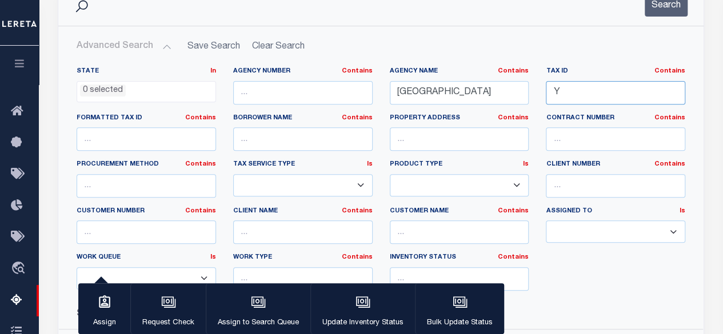
click at [571, 84] on input "Y" at bounding box center [615, 92] width 139 height 23
click at [601, 98] on input "text" at bounding box center [615, 92] width 139 height 23
paste input "03012596"
type input "03012596"
click at [663, 5] on button "Search" at bounding box center [666, 5] width 43 height 22
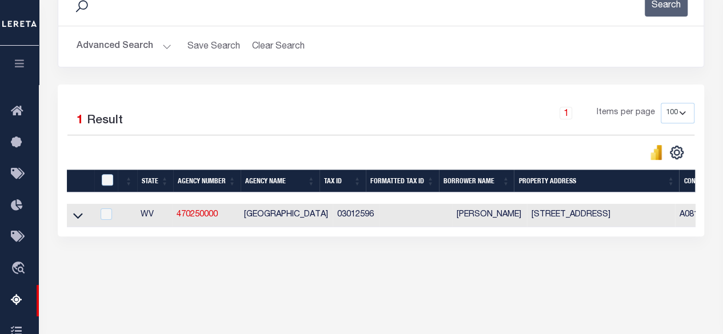
scroll to position [271, 0]
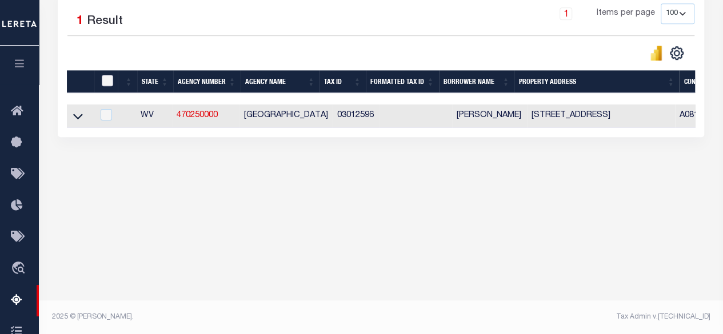
click at [109, 79] on input "checkbox" at bounding box center [107, 80] width 11 height 11
checkbox input "true"
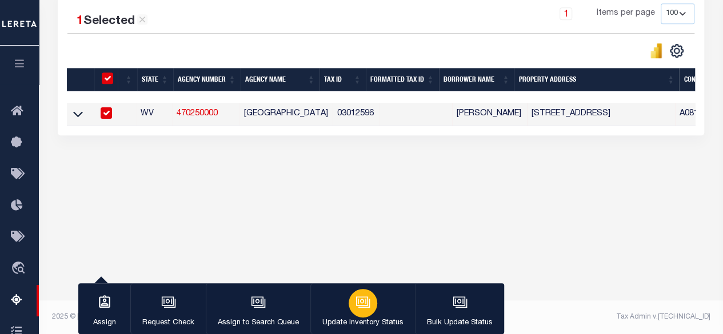
click at [363, 310] on icon "button" at bounding box center [362, 302] width 15 height 15
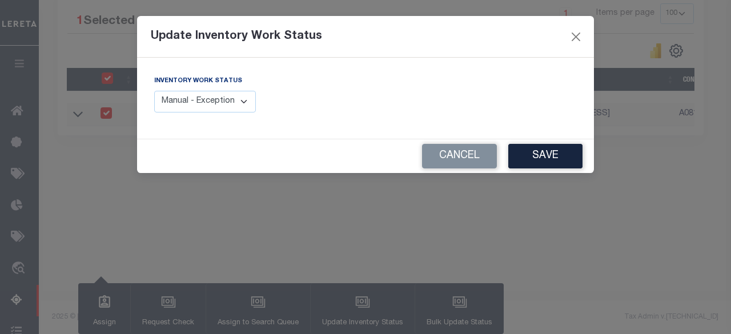
click at [229, 110] on select "Manual - Exception Pended - Awaiting Search Late Add Exception Completed" at bounding box center [205, 102] width 102 height 22
select select "4"
click at [154, 91] on select "Manual - Exception Pended - Awaiting Search Late Add Exception Completed" at bounding box center [205, 102] width 102 height 22
click at [550, 160] on button "Save" at bounding box center [546, 156] width 74 height 25
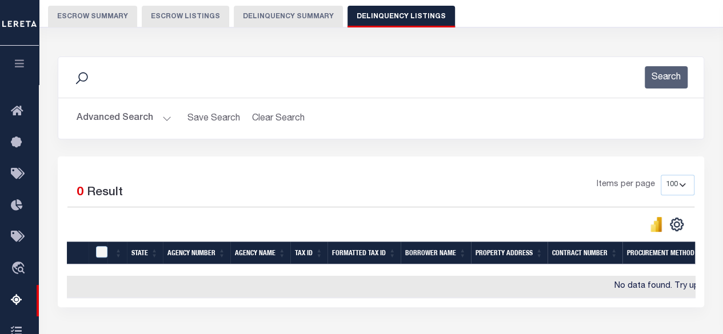
scroll to position [42, 0]
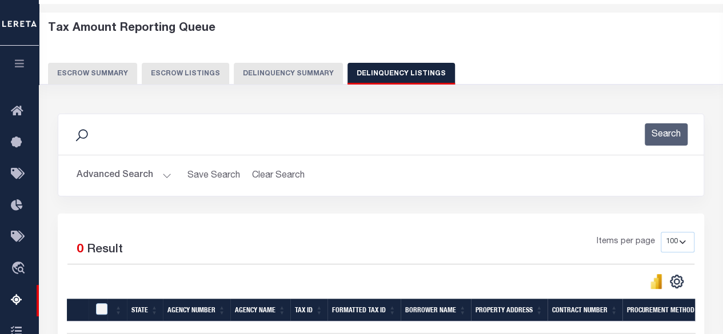
drag, startPoint x: 143, startPoint y: 179, endPoint x: 160, endPoint y: 180, distance: 17.2
click at [143, 179] on button "Advanced Search" at bounding box center [124, 176] width 95 height 22
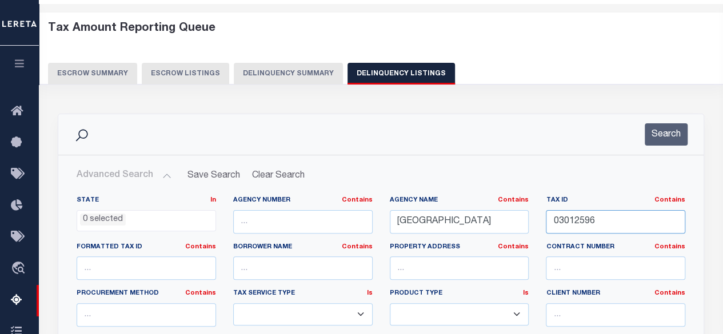
drag, startPoint x: 631, startPoint y: 228, endPoint x: 529, endPoint y: 238, distance: 102.7
click at [529, 238] on div "State In In AK AL AR AZ CA CO CT DC DE FL GA GU HI IA ID IL IN KS KY LA MA MD M…" at bounding box center [381, 312] width 626 height 233
paste input "2715000803230000"
type input "2715000803230000"
drag, startPoint x: 480, startPoint y: 219, endPoint x: 384, endPoint y: 229, distance: 96.5
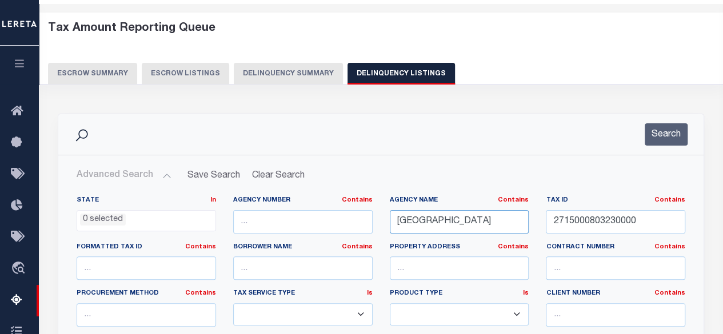
click at [384, 229] on div "Agency Name Contains Contains Is MARION COUNTY" at bounding box center [459, 219] width 157 height 47
paste input "Retrieving data. Wait a few seconds and try to cut or copy again."
click at [395, 225] on input "Retrieving data. Wait a few seconds and try to cut or copy again." at bounding box center [459, 221] width 139 height 23
click at [430, 219] on input "Retrieving data. Wait a few seconds and try to cut or copy again." at bounding box center [459, 221] width 139 height 23
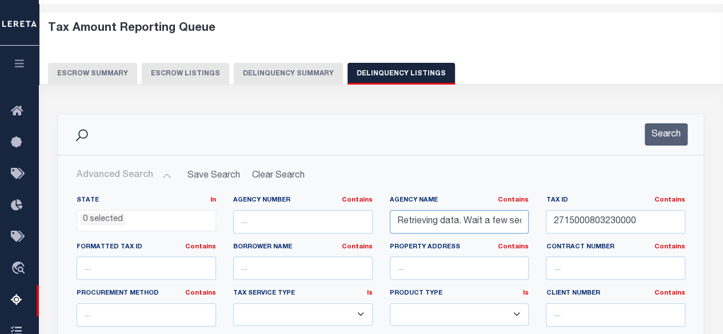
paste input "text"
type input "Retrieving data. Wai"
click at [426, 220] on input "text" at bounding box center [459, 221] width 139 height 23
paste input "MCDOWELL COUNTY"
click at [665, 129] on button "Search" at bounding box center [666, 134] width 43 height 22
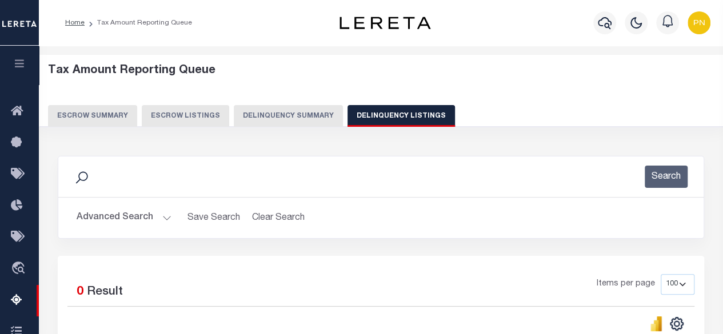
click at [135, 220] on button "Advanced Search" at bounding box center [124, 218] width 95 height 22
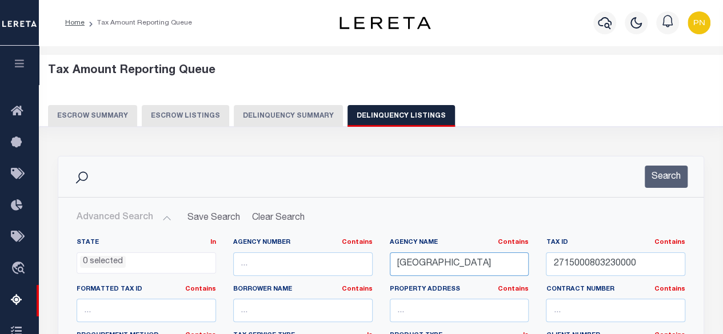
drag, startPoint x: 491, startPoint y: 258, endPoint x: 366, endPoint y: 257, distance: 125.1
paste input "[GEOGRAPHIC_DATA]"
type input "[GEOGRAPHIC_DATA]"
drag, startPoint x: 645, startPoint y: 267, endPoint x: 539, endPoint y: 265, distance: 105.7
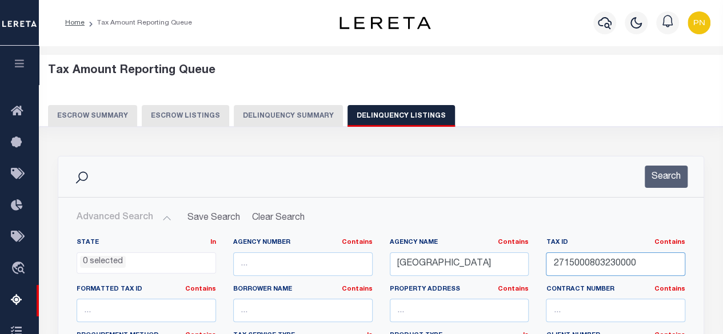
click at [539, 265] on div "Tax ID Contains Contains Is 2715000803230000" at bounding box center [615, 261] width 157 height 47
paste input "122-078-007"
type input "122-078-007"
click at [658, 175] on button "Search" at bounding box center [666, 177] width 43 height 22
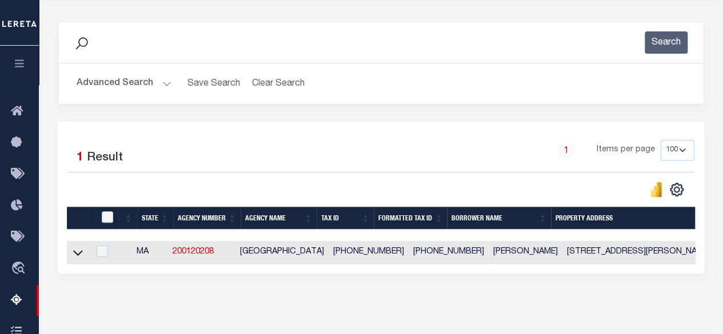
scroll to position [171, 0]
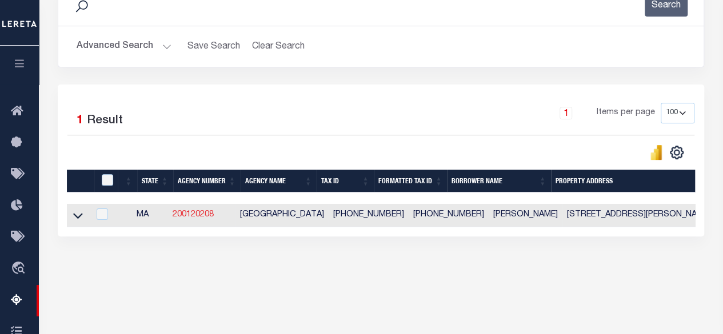
click at [196, 216] on link "200120208" at bounding box center [193, 215] width 41 height 8
checkbox input "true"
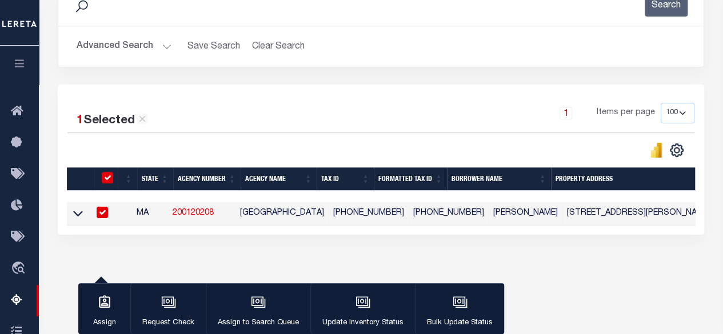
click at [194, 214] on link "200120208" at bounding box center [193, 213] width 41 height 8
checkbox input "false"
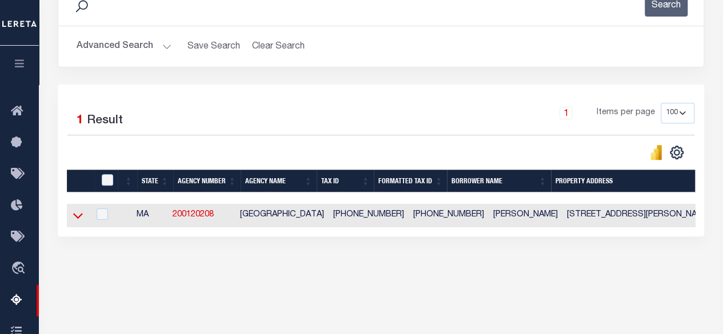
click at [79, 214] on icon at bounding box center [78, 216] width 10 height 12
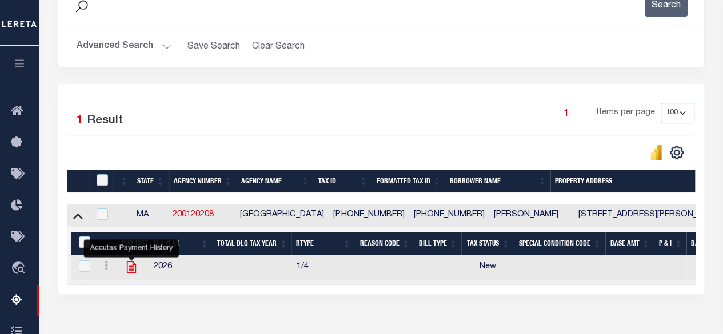
click at [127, 266] on icon "" at bounding box center [131, 268] width 9 height 12
checkbox input "true"
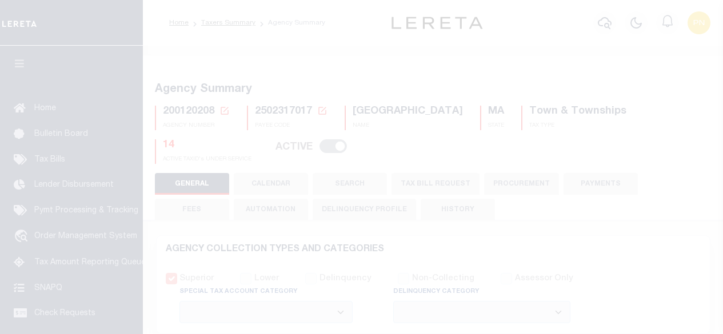
select select
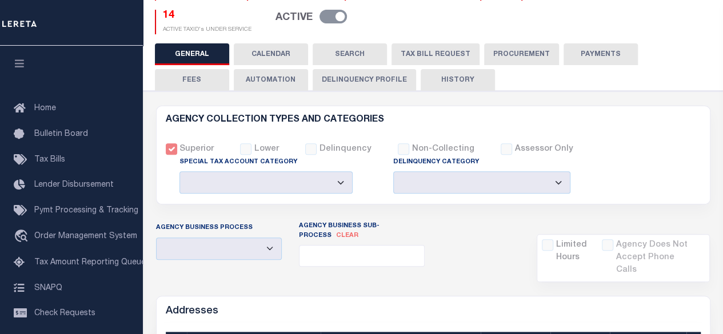
scroll to position [57, 0]
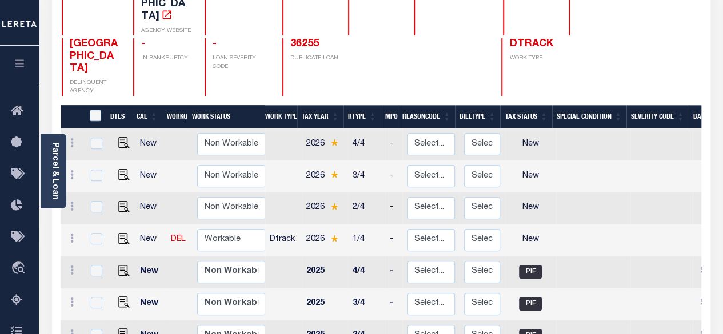
scroll to position [1, 0]
click at [122, 232] on img "" at bounding box center [123, 237] width 11 height 11
checkbox input "true"
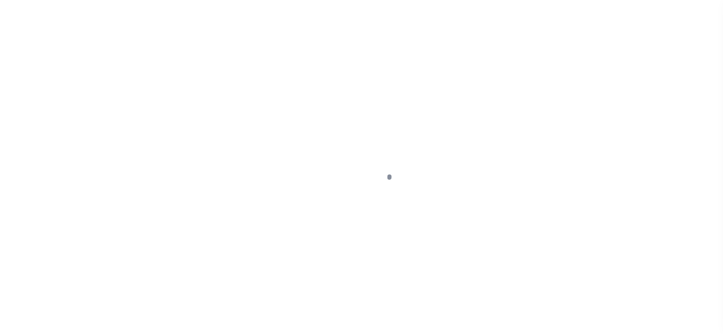
select select "NW2"
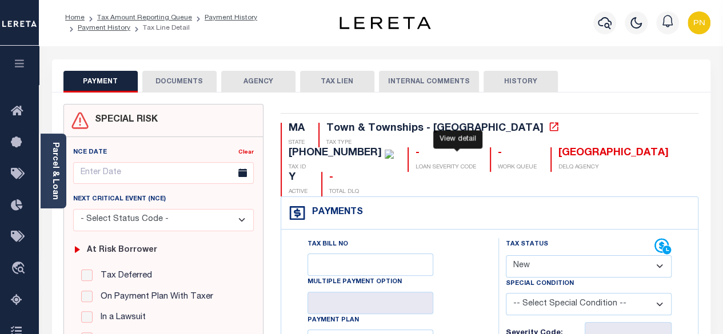
click at [548, 127] on icon at bounding box center [553, 126] width 11 height 11
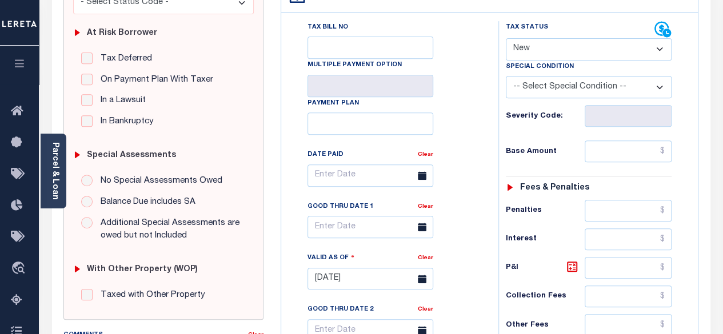
scroll to position [171, 0]
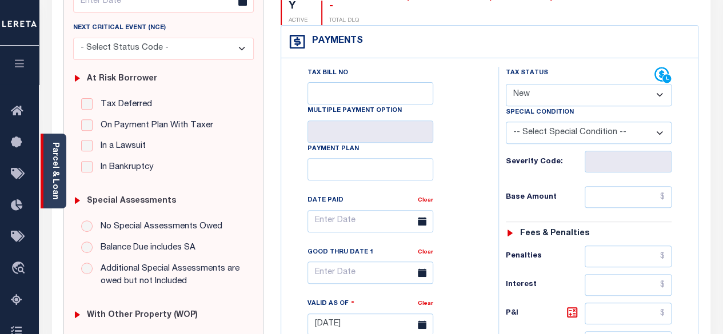
click at [41, 166] on div "Parcel & Loan" at bounding box center [54, 171] width 26 height 75
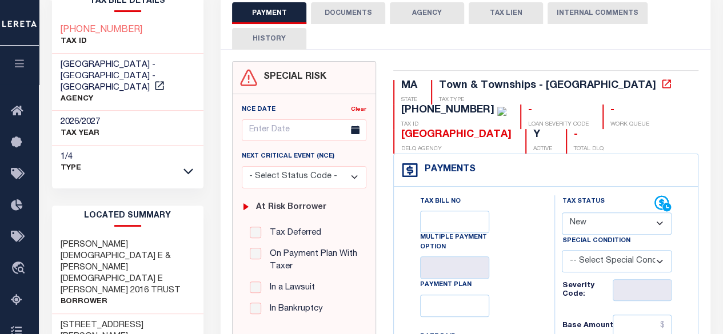
scroll to position [0, 0]
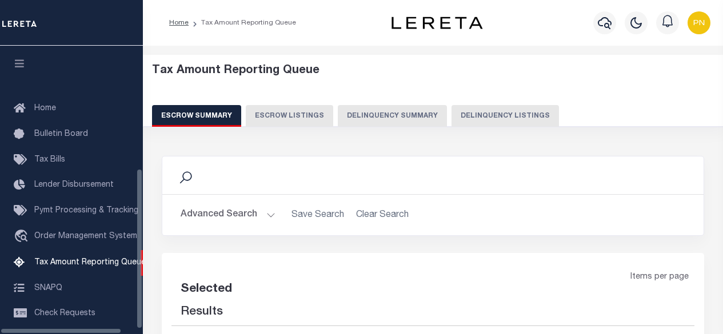
select select "100"
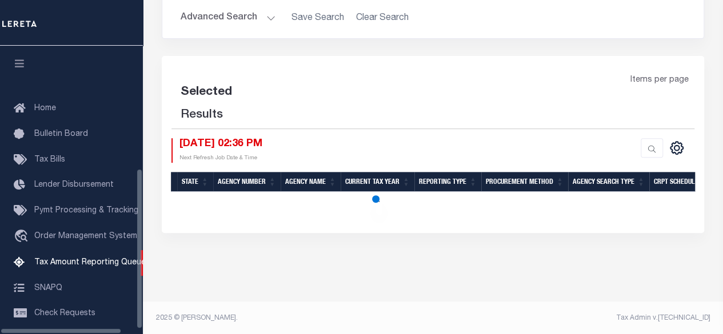
scroll to position [217, 0]
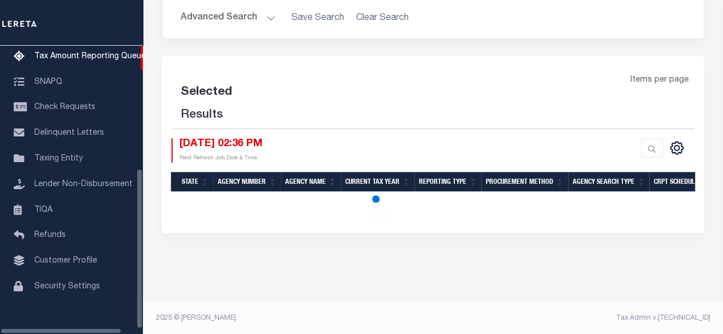
select select "100"
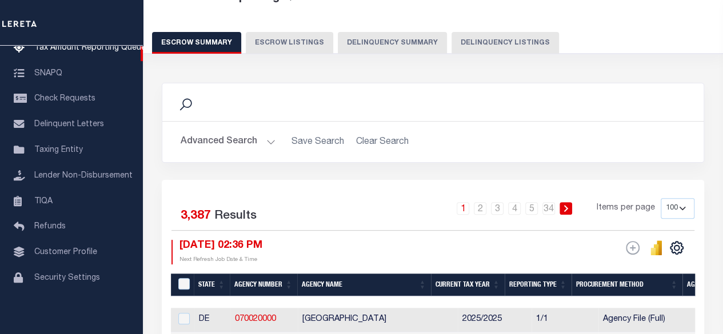
scroll to position [26, 0]
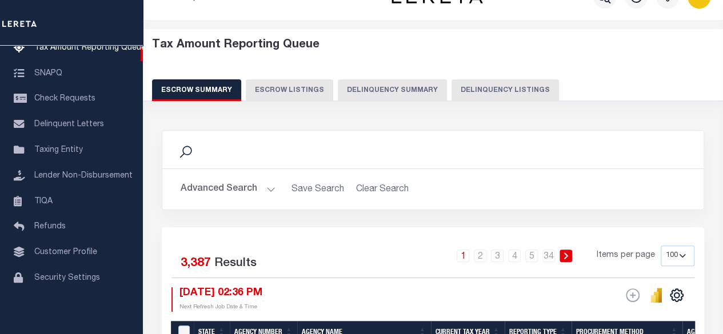
click at [480, 93] on button "Delinquency Listings" at bounding box center [504, 90] width 107 height 22
select select "100"
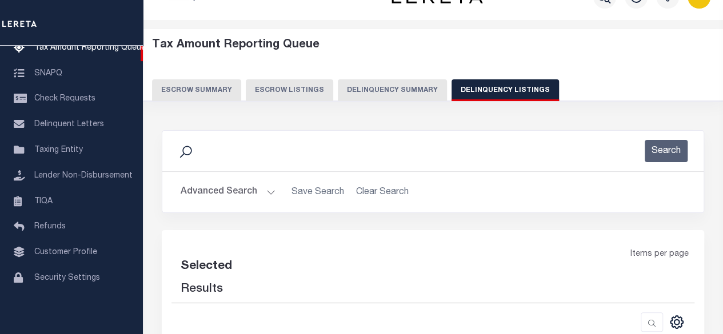
select select "100"
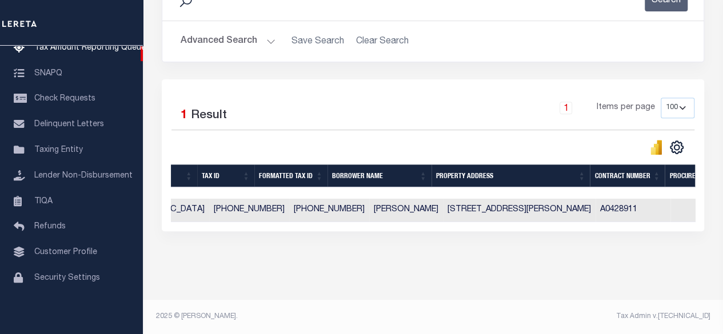
scroll to position [0, 0]
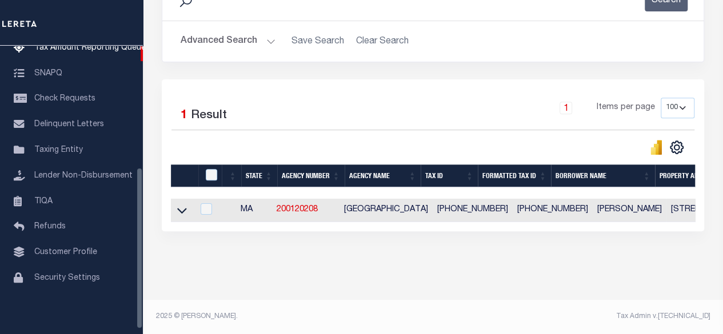
click at [186, 205] on icon at bounding box center [182, 211] width 10 height 12
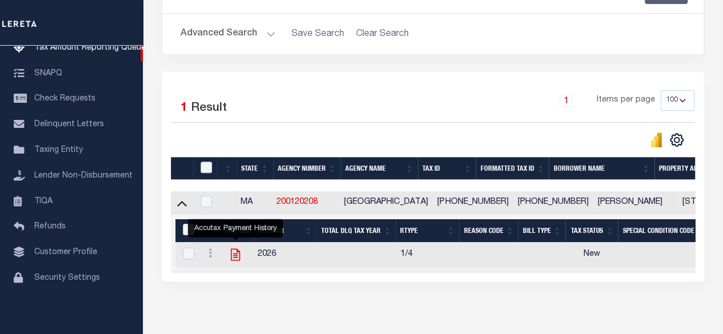
click at [234, 257] on icon "" at bounding box center [235, 254] width 15 height 15
checkbox input "true"
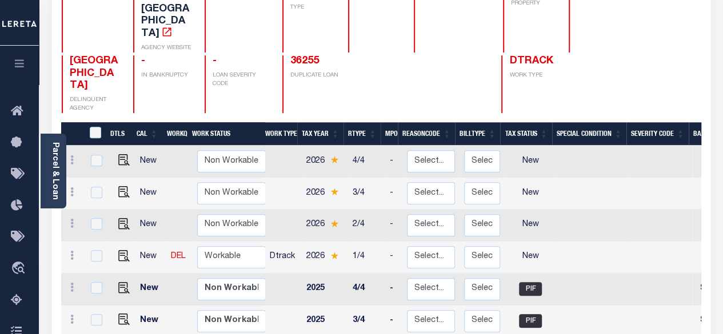
scroll to position [114, 0]
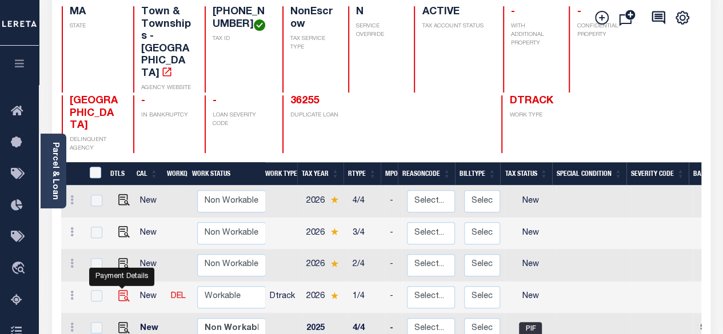
click at [125, 290] on img "" at bounding box center [123, 295] width 11 height 11
checkbox input "true"
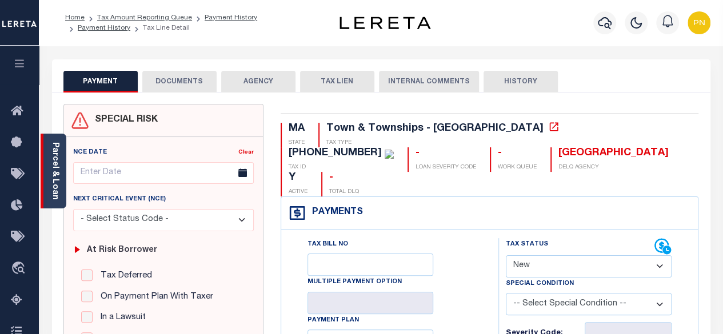
click at [49, 155] on div "Parcel & Loan" at bounding box center [54, 171] width 26 height 75
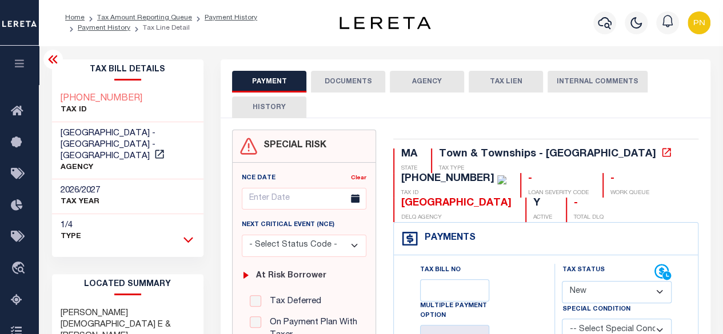
click at [185, 234] on icon at bounding box center [188, 240] width 10 height 12
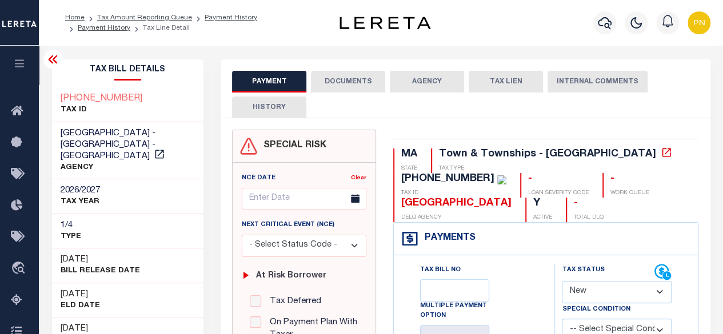
click at [56, 59] on icon at bounding box center [53, 60] width 14 height 14
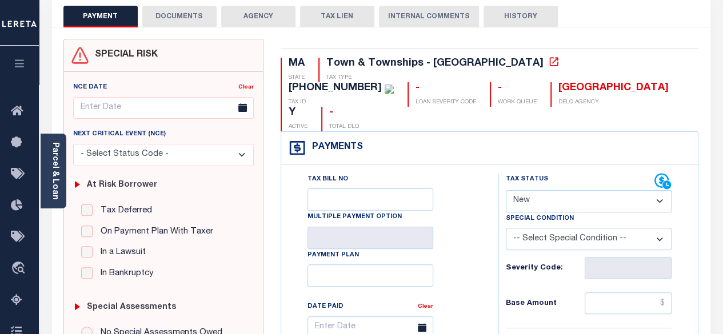
scroll to position [114, 0]
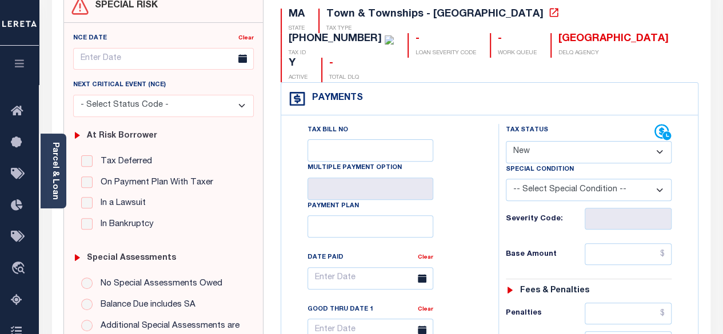
click at [657, 141] on select "- Select Status Code - Open Due/Unpaid Paid Incomplete No Tax Due Internal Refu…" at bounding box center [589, 152] width 166 height 22
click at [474, 138] on div "Tax Bill No Multiple Payment Option Payment Plan Clear" at bounding box center [387, 284] width 189 height 321
drag, startPoint x: 640, startPoint y: 129, endPoint x: 635, endPoint y: 135, distance: 7.8
click at [640, 141] on select "- Select Status Code - Open Due/Unpaid Paid Incomplete No Tax Due Internal Refu…" at bounding box center [589, 152] width 166 height 22
select select "PYD"
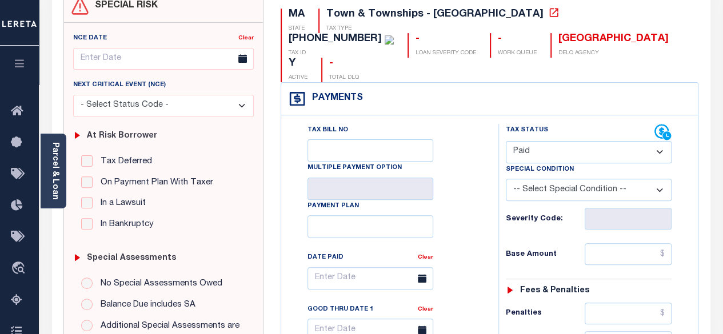
click at [506, 141] on select "- Select Status Code - Open Due/Unpaid Paid Incomplete No Tax Due Internal Refu…" at bounding box center [589, 152] width 166 height 22
type input "[DATE]"
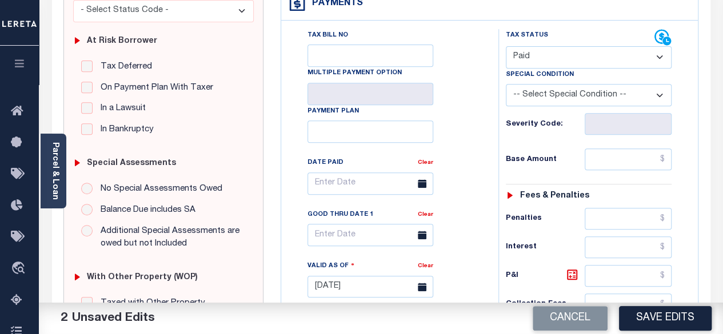
scroll to position [229, 0]
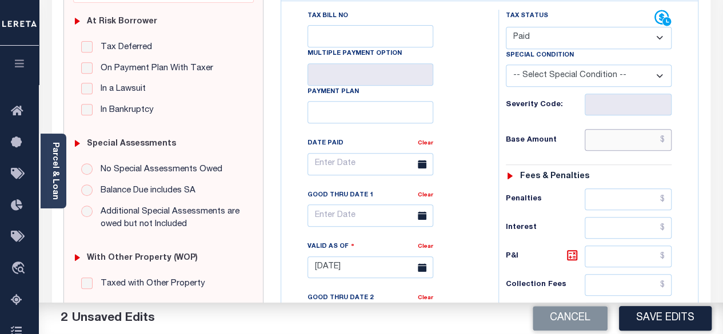
click at [667, 129] on input "text" at bounding box center [628, 140] width 87 height 22
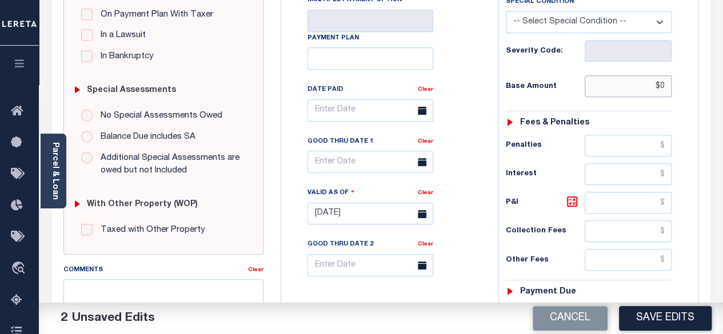
scroll to position [343, 0]
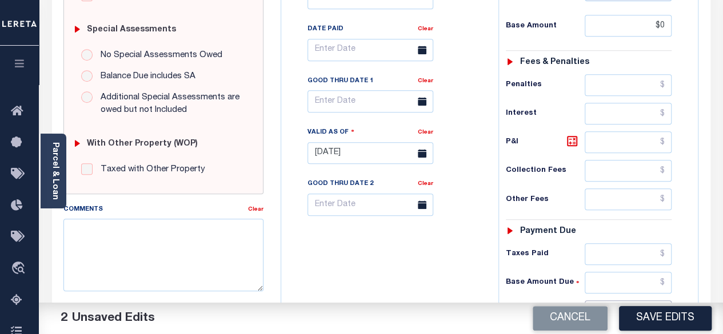
type input "$0.00"
click at [670, 301] on input "text" at bounding box center [628, 312] width 87 height 22
type input "$0"
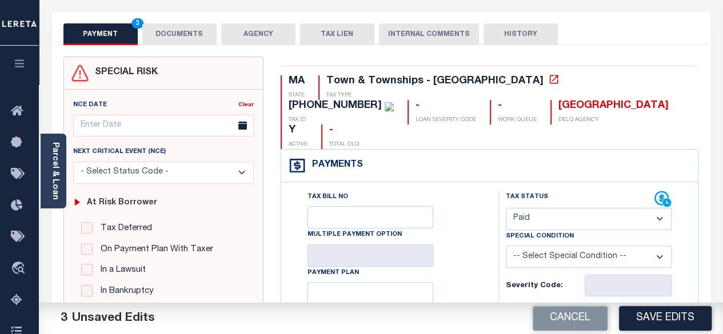
scroll to position [0, 0]
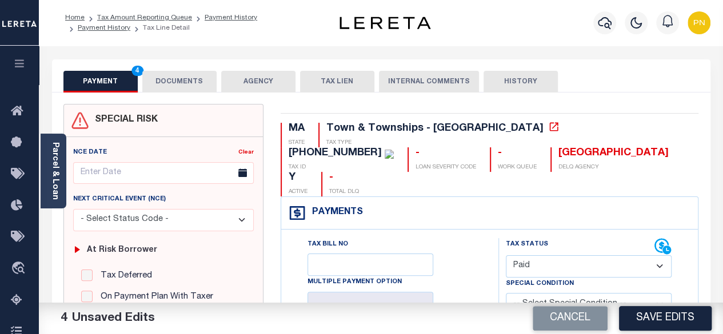
click at [161, 83] on button "DOCUMENTS" at bounding box center [179, 82] width 74 height 22
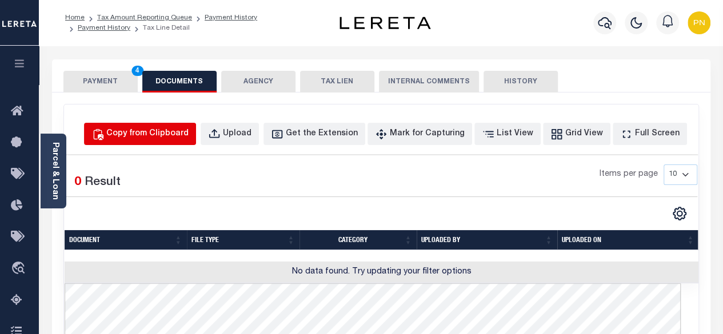
click at [186, 133] on div "Copy from Clipboard" at bounding box center [147, 134] width 82 height 13
select select "POP"
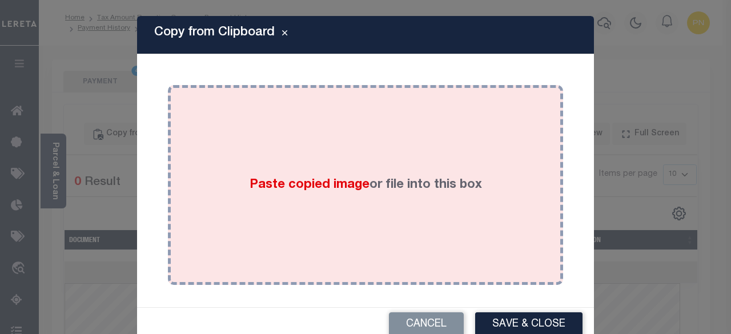
click at [318, 179] on span "Paste copied image" at bounding box center [310, 185] width 120 height 13
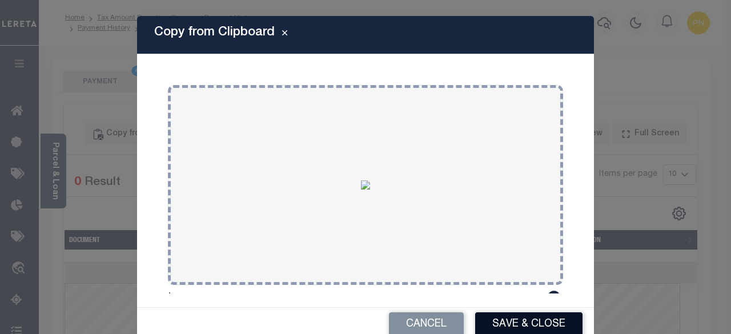
click at [505, 323] on button "Save & Close" at bounding box center [528, 325] width 107 height 25
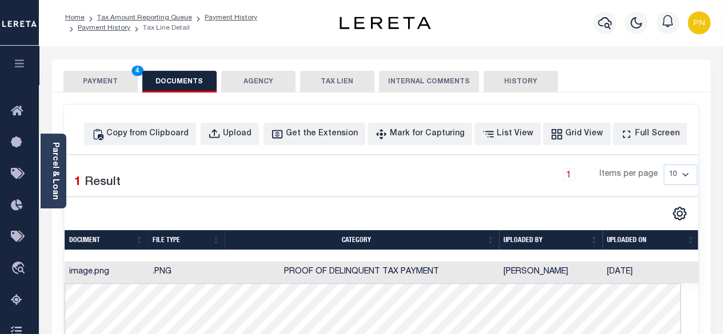
click at [95, 79] on button "PAYMENT 4" at bounding box center [100, 82] width 74 height 22
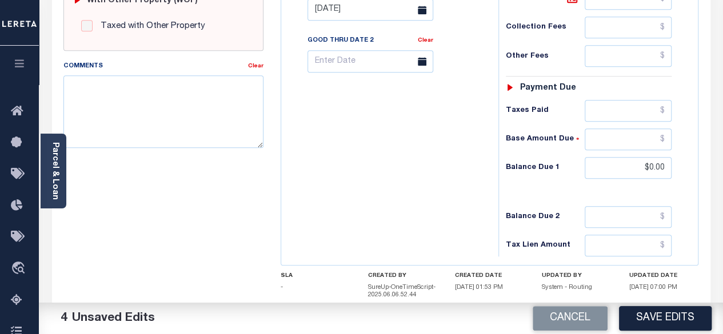
scroll to position [514, 0]
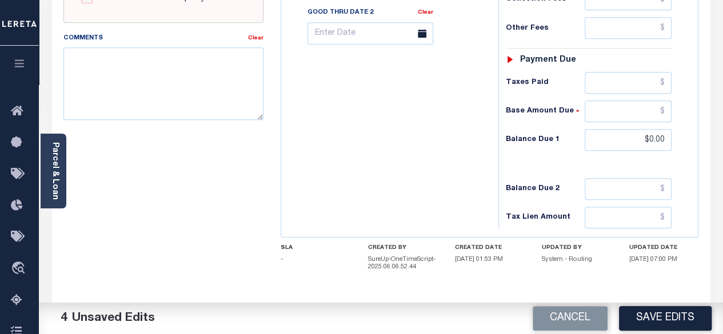
click at [669, 326] on button "Save Edits" at bounding box center [665, 318] width 93 height 25
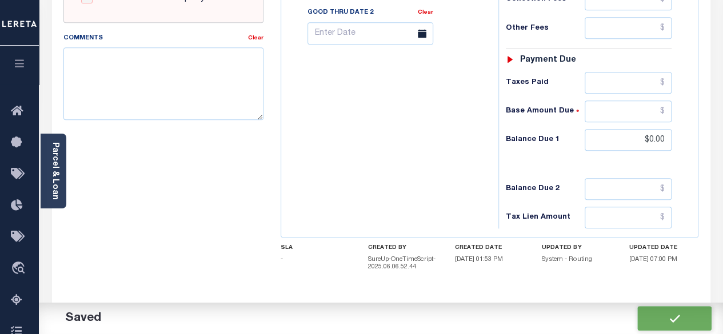
checkbox input "false"
type input "$0"
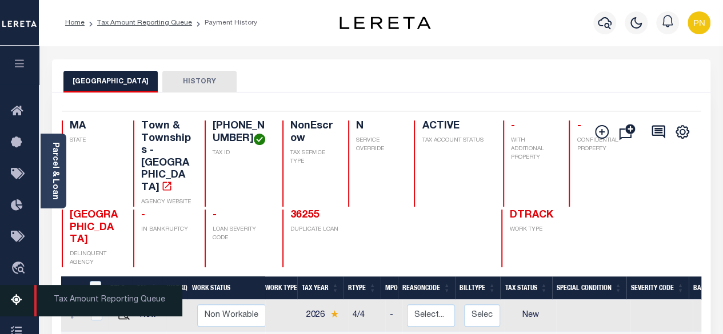
click at [15, 302] on icon at bounding box center [20, 301] width 18 height 14
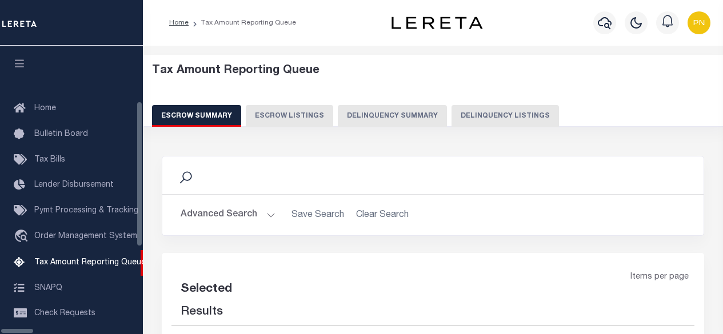
select select "100"
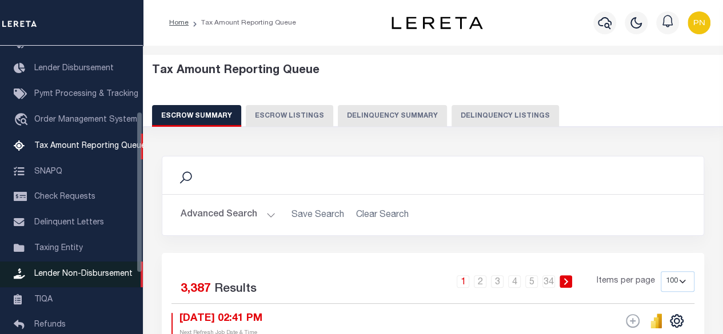
scroll to position [117, 0]
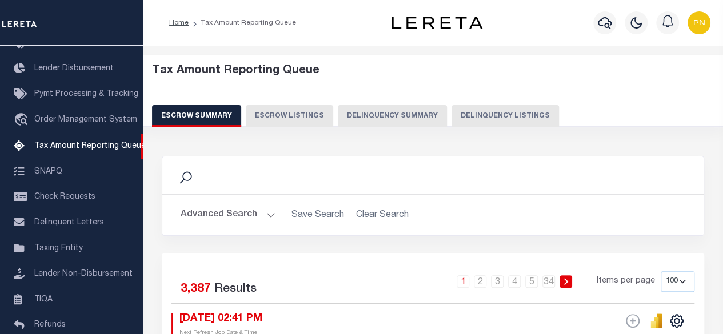
click at [494, 115] on button "Delinquency Listings" at bounding box center [504, 116] width 107 height 22
select select "100"
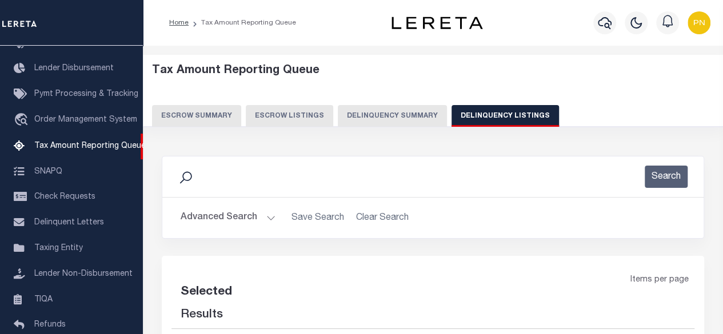
select select "100"
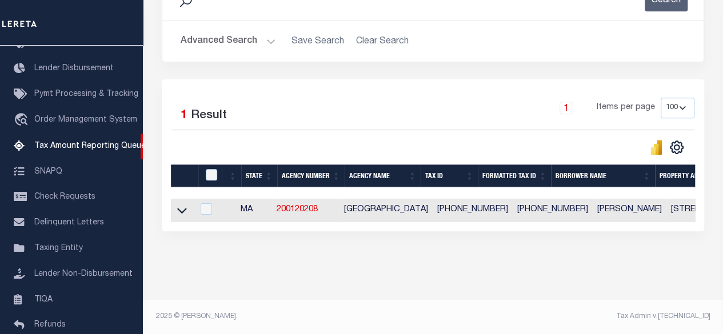
scroll to position [184, 0]
click at [211, 169] on input "checkbox" at bounding box center [211, 174] width 11 height 11
checkbox input "true"
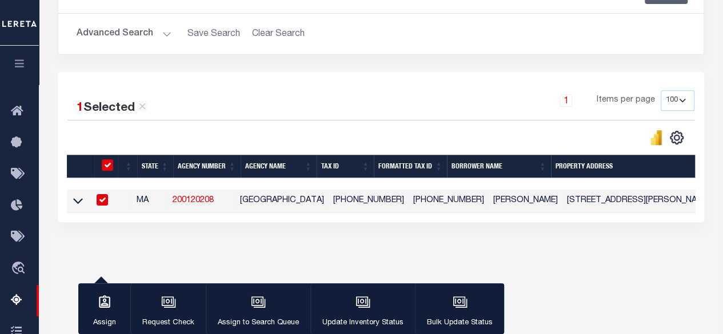
scroll to position [182, 0]
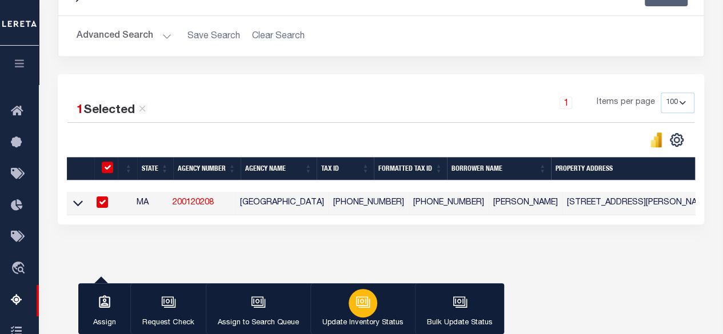
click at [383, 310] on button "Update Inventory Status" at bounding box center [362, 308] width 105 height 51
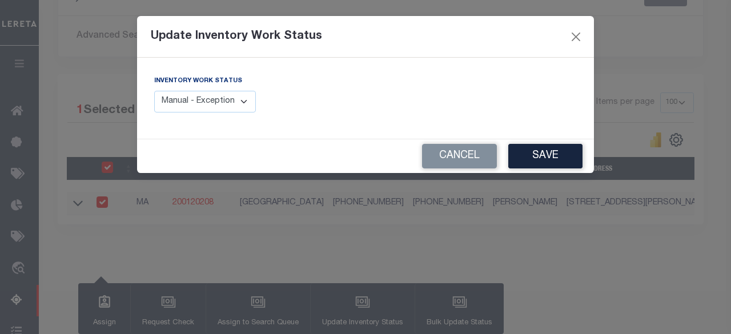
click at [237, 98] on select "Manual - Exception Pended - Awaiting Search Late Add Exception Completed" at bounding box center [205, 102] width 102 height 22
select select "4"
click at [154, 91] on select "Manual - Exception Pended - Awaiting Search Late Add Exception Completed" at bounding box center [205, 102] width 102 height 22
click at [521, 163] on button "Save" at bounding box center [546, 156] width 74 height 25
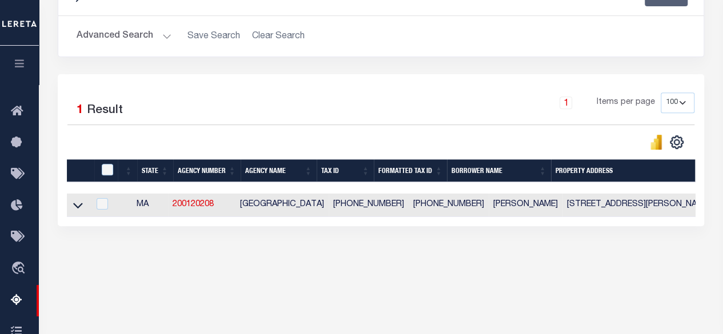
drag, startPoint x: 79, startPoint y: 201, endPoint x: 121, endPoint y: 137, distance: 76.2
click at [79, 201] on icon at bounding box center [78, 205] width 10 height 12
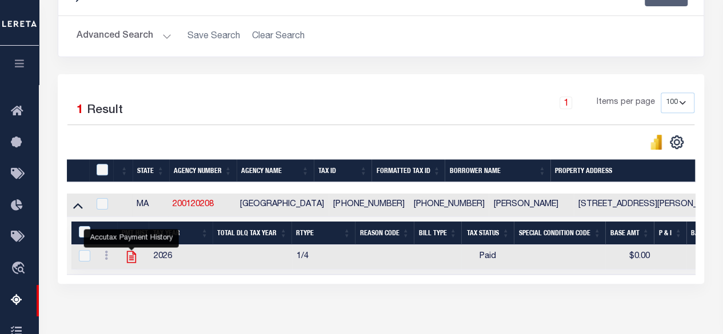
click at [130, 255] on icon "" at bounding box center [131, 257] width 15 height 15
checkbox input "true"
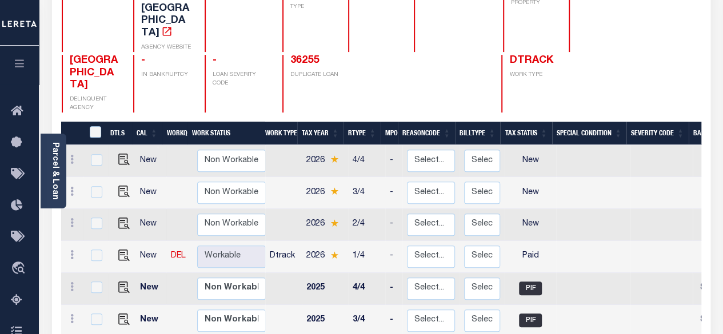
scroll to position [171, 0]
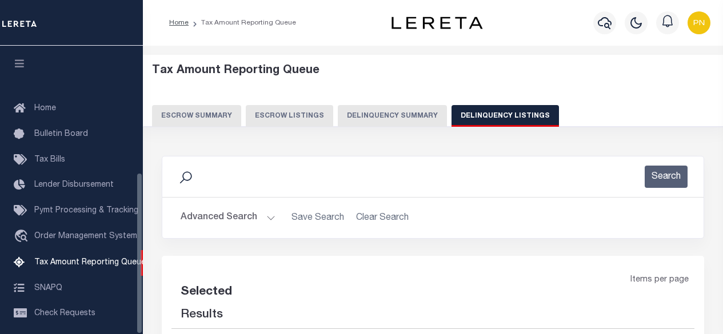
select select
select select "100"
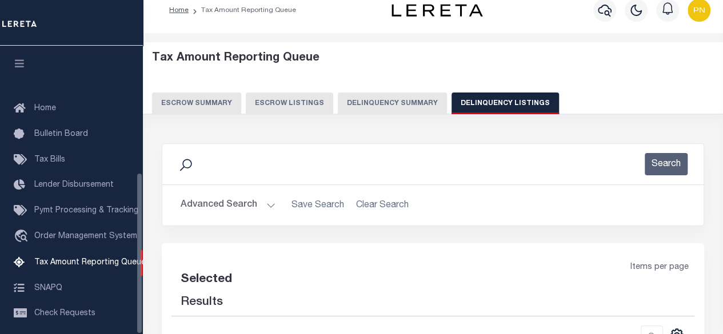
select select "100"
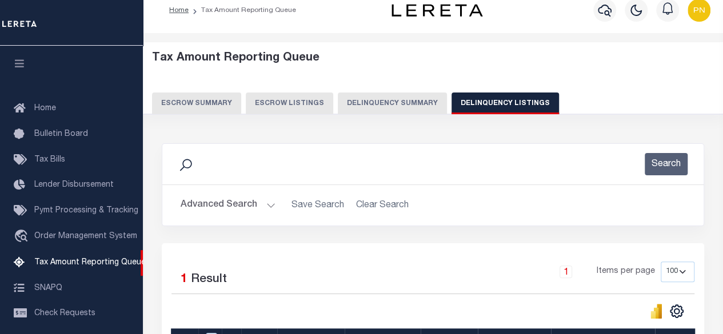
scroll to position [225, 0]
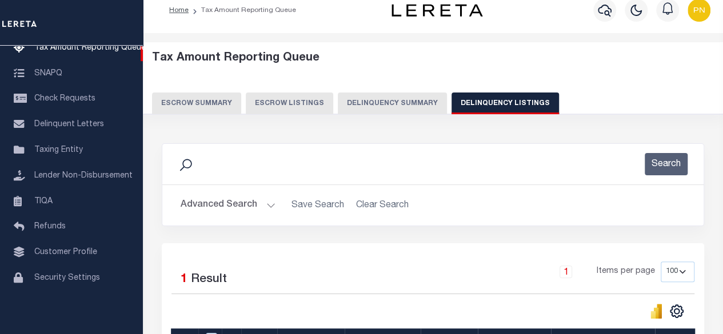
click at [248, 206] on button "Advanced Search" at bounding box center [228, 205] width 95 height 22
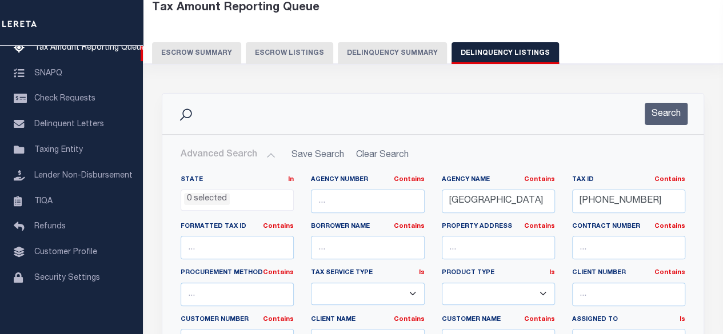
scroll to position [127, 0]
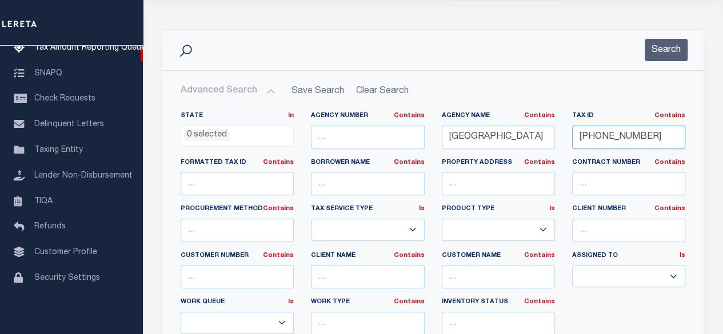
drag, startPoint x: 646, startPoint y: 135, endPoint x: 573, endPoint y: 146, distance: 73.9
click at [573, 146] on input "122-078-007" at bounding box center [628, 137] width 113 height 23
paste input "35-138-002"
type input "[PHONE_NUMBER]"
click at [664, 51] on button "Search" at bounding box center [666, 50] width 43 height 22
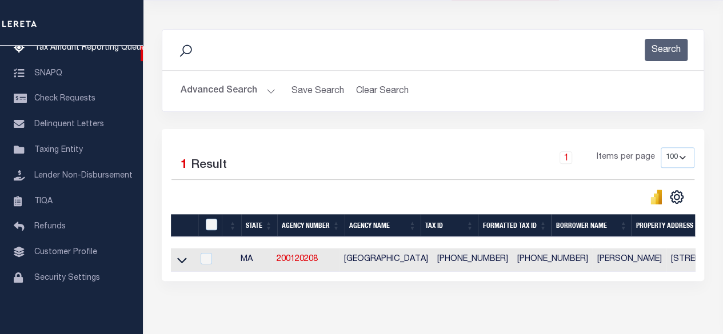
drag, startPoint x: 185, startPoint y: 263, endPoint x: 298, endPoint y: 165, distance: 149.9
click at [185, 263] on icon at bounding box center [182, 260] width 10 height 12
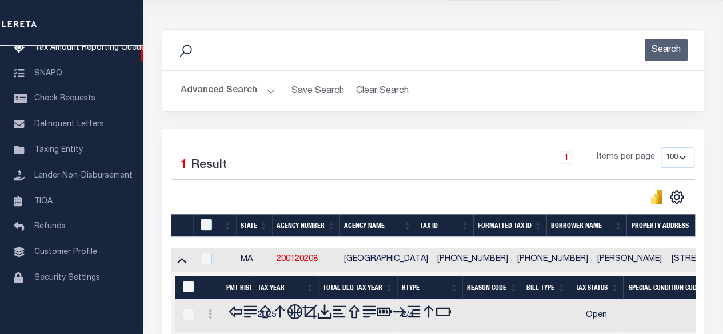
scroll to position [241, 0]
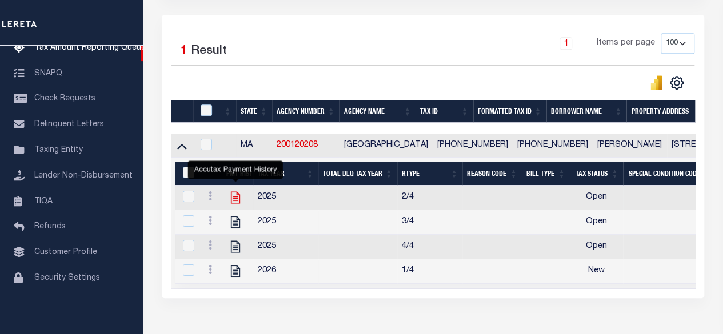
click at [233, 196] on icon "" at bounding box center [235, 197] width 15 height 15
checkbox input "true"
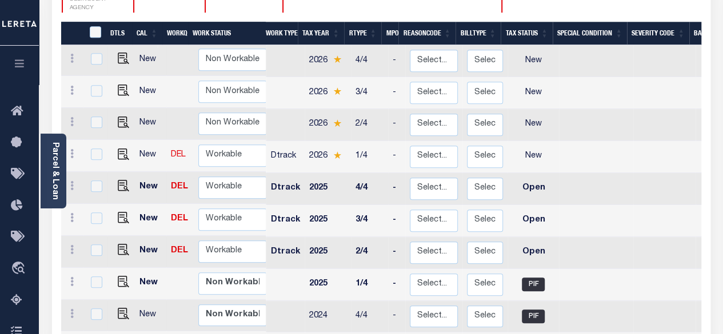
scroll to position [229, 0]
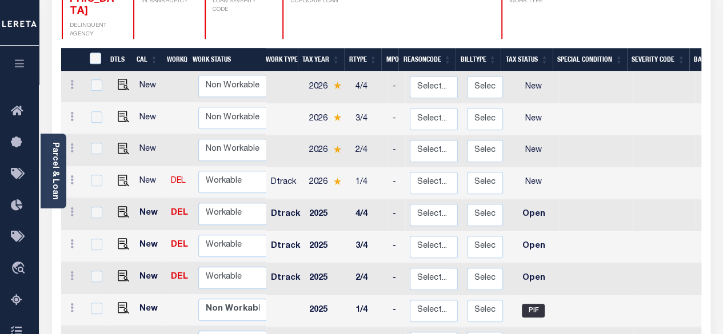
click at [358, 263] on td "2/4" at bounding box center [369, 279] width 37 height 32
checkbox input "true"
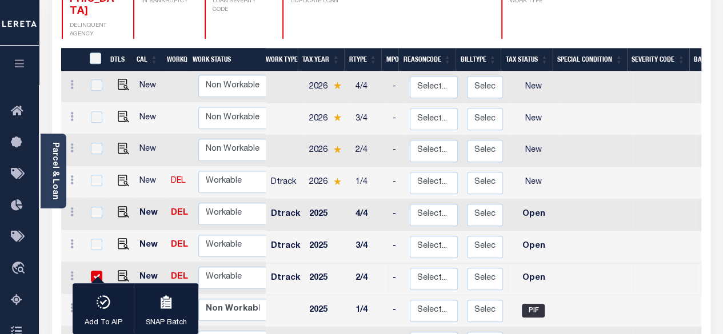
click at [373, 263] on td "2/4" at bounding box center [369, 279] width 37 height 32
checkbox input "false"
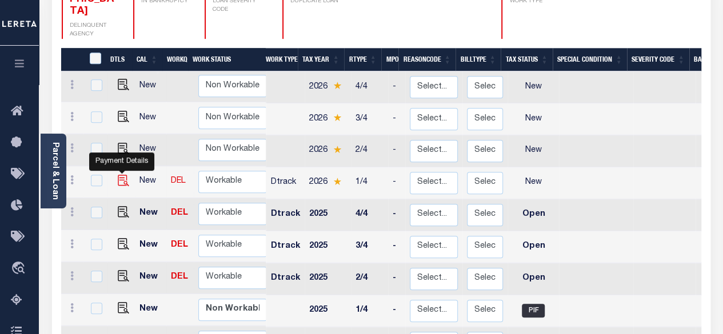
click at [121, 175] on img "" at bounding box center [123, 180] width 11 height 11
checkbox input "true"
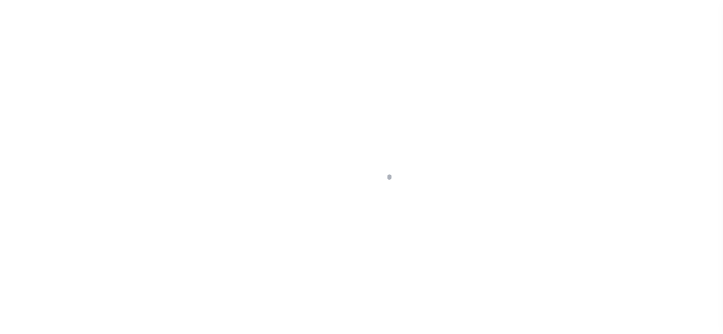
select select "NW2"
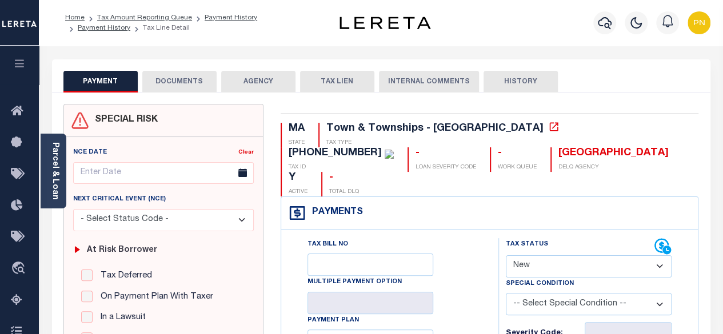
click at [167, 82] on button "DOCUMENTS" at bounding box center [179, 82] width 74 height 22
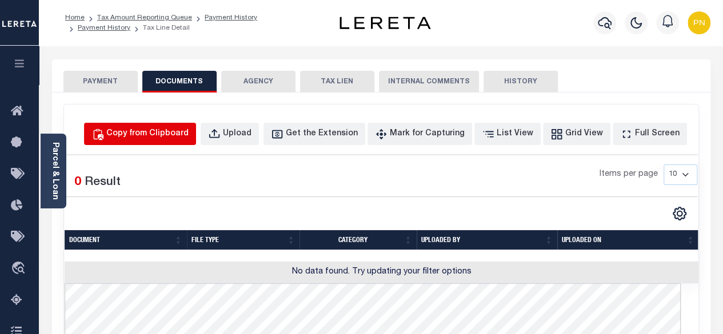
click at [182, 130] on div "Copy from Clipboard" at bounding box center [147, 134] width 82 height 13
select select "POP"
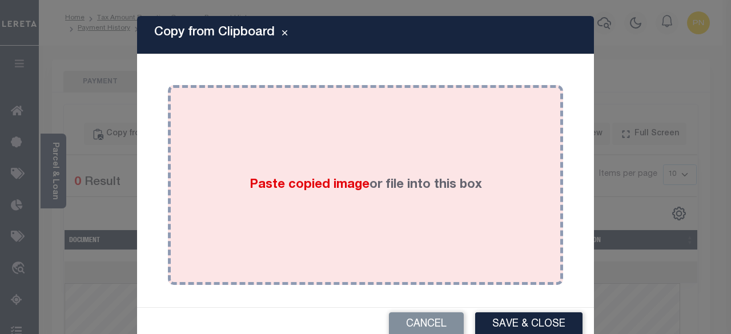
click at [383, 148] on div "Paste copied image or file into this box" at bounding box center [366, 185] width 378 height 183
click at [375, 153] on div "Paste copied image or file into this box" at bounding box center [366, 185] width 378 height 183
click at [347, 139] on div "Paste copied image or file into this box" at bounding box center [366, 185] width 378 height 183
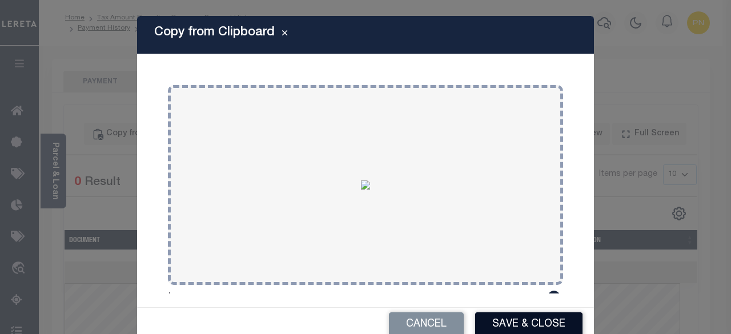
click at [493, 327] on button "Save & Close" at bounding box center [528, 325] width 107 height 25
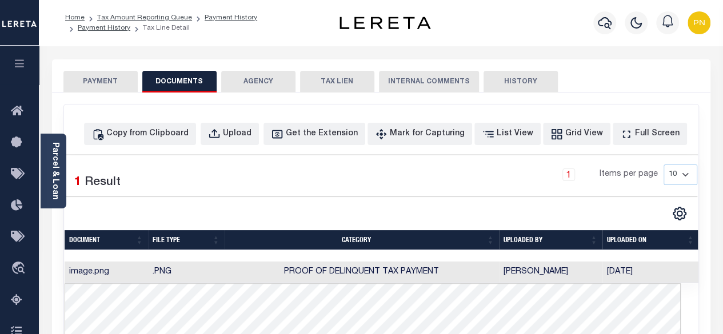
click at [109, 83] on button "PAYMENT" at bounding box center [100, 82] width 74 height 22
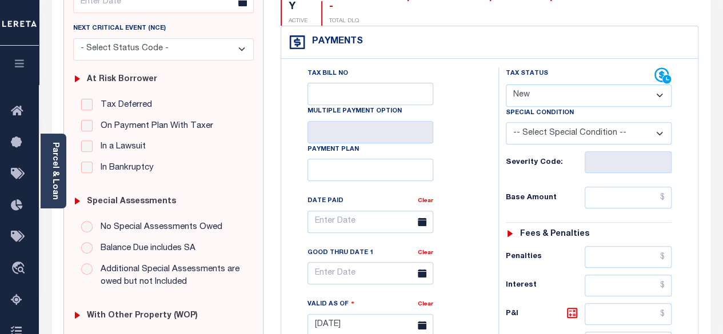
scroll to position [171, 0]
click at [632, 84] on select "- Select Status Code - Open Due/Unpaid Paid Incomplete No Tax Due Internal Refu…" at bounding box center [589, 95] width 166 height 22
select select "PYD"
click at [506, 84] on select "- Select Status Code - Open Due/Unpaid Paid Incomplete No Tax Due Internal Refu…" at bounding box center [589, 95] width 166 height 22
type input "[DATE]"
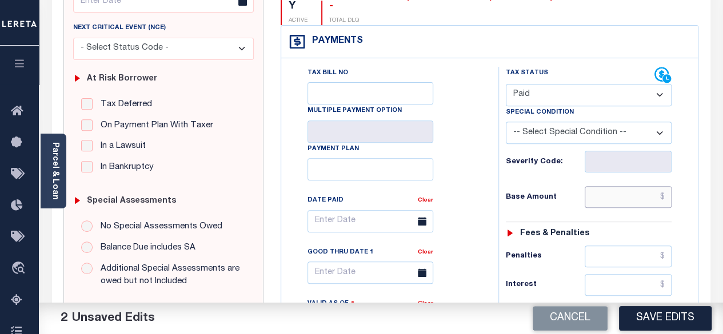
click at [664, 186] on input "text" at bounding box center [628, 197] width 87 height 22
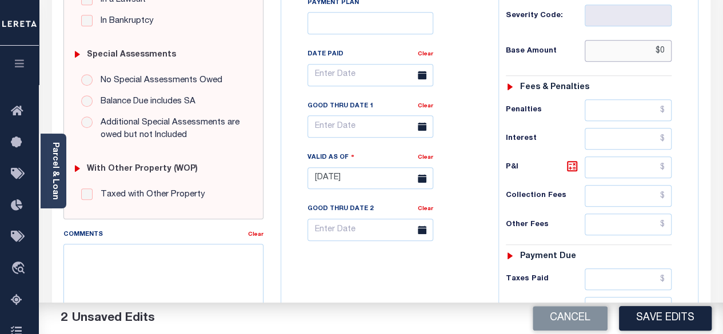
scroll to position [400, 0]
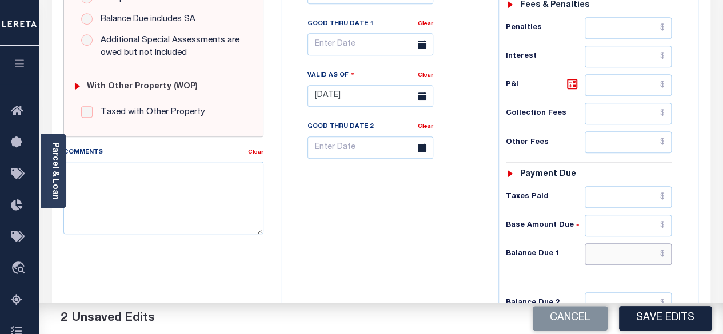
type input "$0.00"
click at [667, 243] on input "text" at bounding box center [628, 254] width 87 height 22
type input "$0.00"
click at [673, 309] on button "Save Edits" at bounding box center [665, 318] width 93 height 25
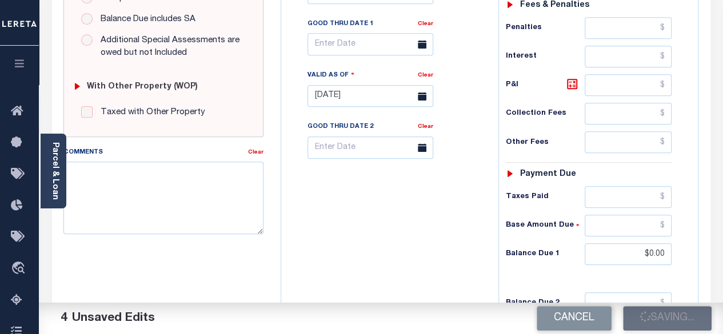
checkbox input "false"
type input "$0"
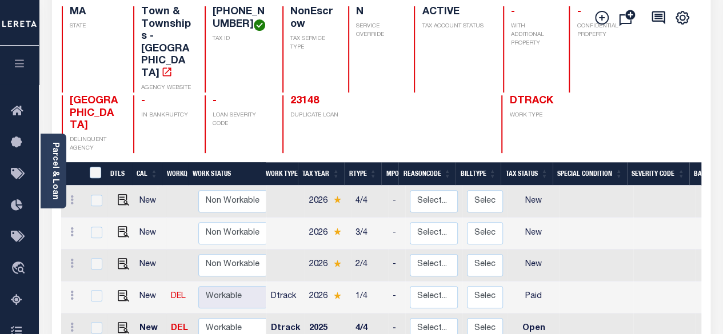
scroll to position [171, 0]
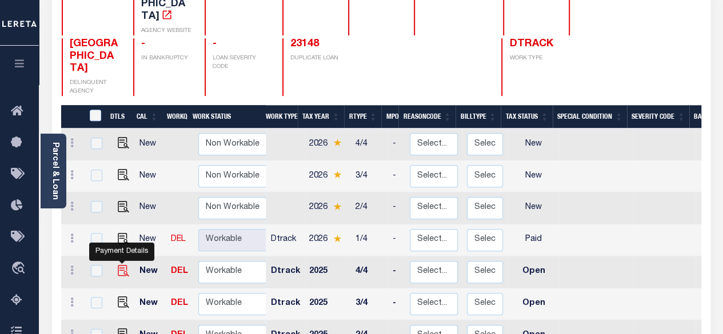
click at [119, 265] on img "" at bounding box center [123, 270] width 11 height 11
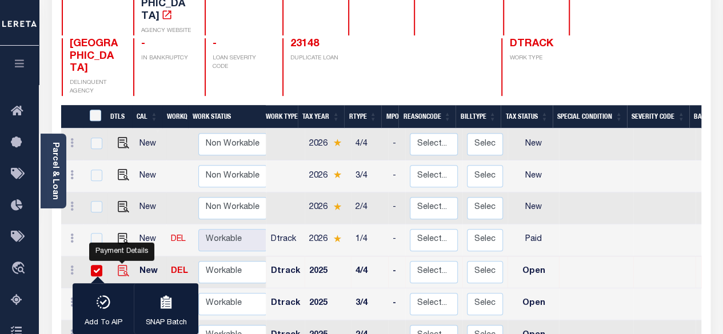
checkbox input "true"
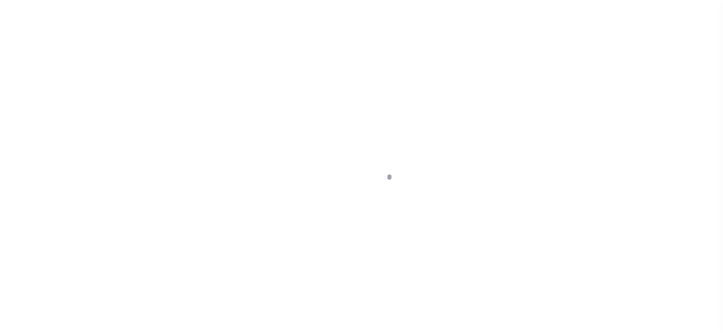
select select "OP2"
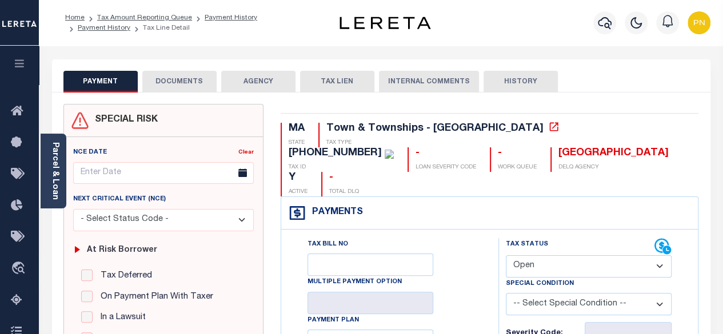
click at [200, 91] on button "DOCUMENTS" at bounding box center [179, 82] width 74 height 22
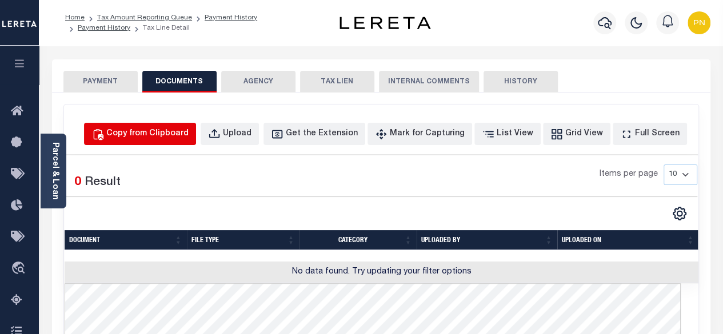
click at [163, 143] on button "Copy from Clipboard" at bounding box center [140, 134] width 112 height 22
select select "POP"
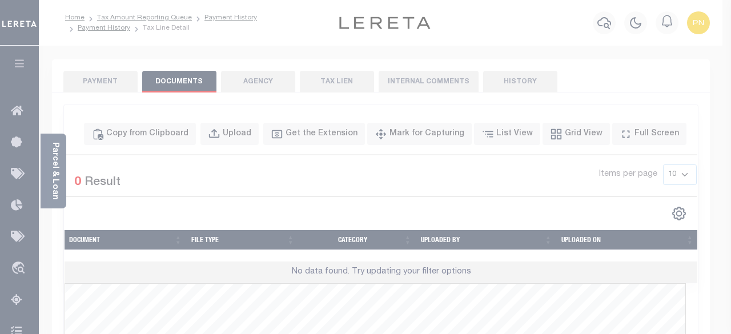
click at [0, 0] on div "Paste copied image or file into this box Select file or drag into this box Plea…" at bounding box center [0, 0] width 0 height 0
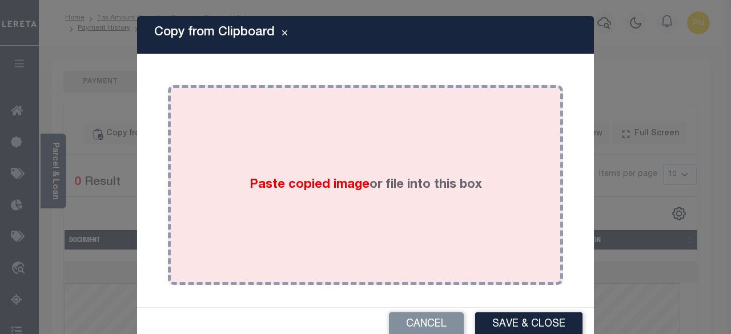
click at [363, 156] on div "Paste copied image or file into this box" at bounding box center [366, 185] width 378 height 183
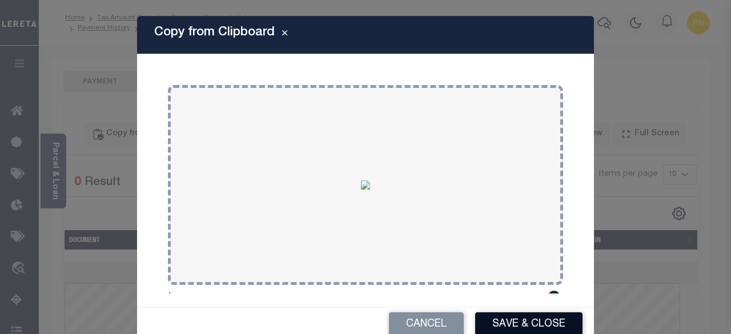
click at [509, 322] on button "Save & Close" at bounding box center [528, 325] width 107 height 25
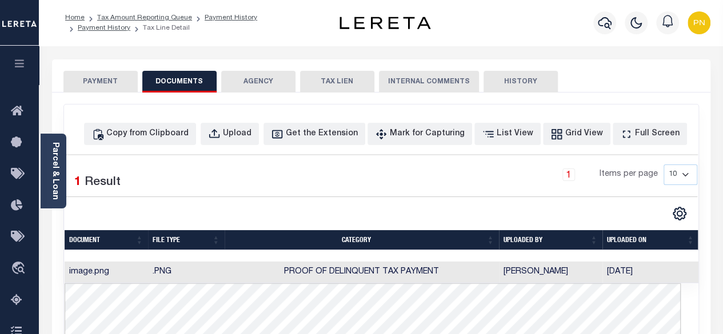
click at [113, 84] on button "PAYMENT" at bounding box center [100, 82] width 74 height 22
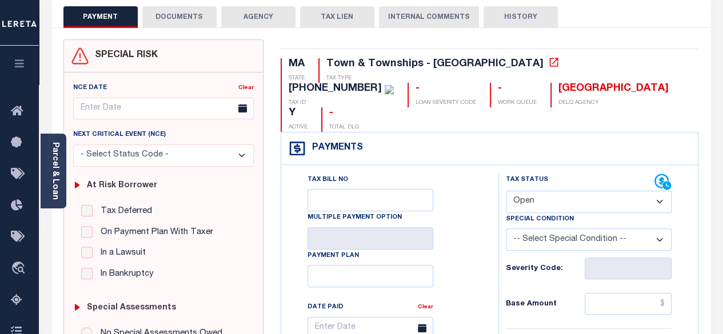
scroll to position [114, 0]
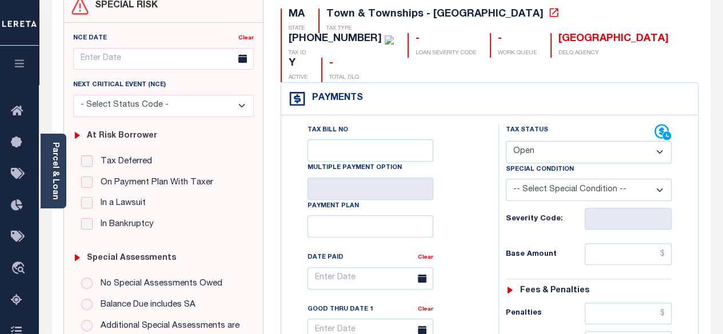
click at [613, 141] on select "- Select Status Code - Open Due/Unpaid Paid Incomplete No Tax Due Internal Refu…" at bounding box center [589, 152] width 166 height 22
select select "PYD"
click at [506, 141] on select "- Select Status Code - Open Due/Unpaid Paid Incomplete No Tax Due Internal Refu…" at bounding box center [589, 152] width 166 height 22
type input "[DATE]"
